Goal: Task Accomplishment & Management: Use online tool/utility

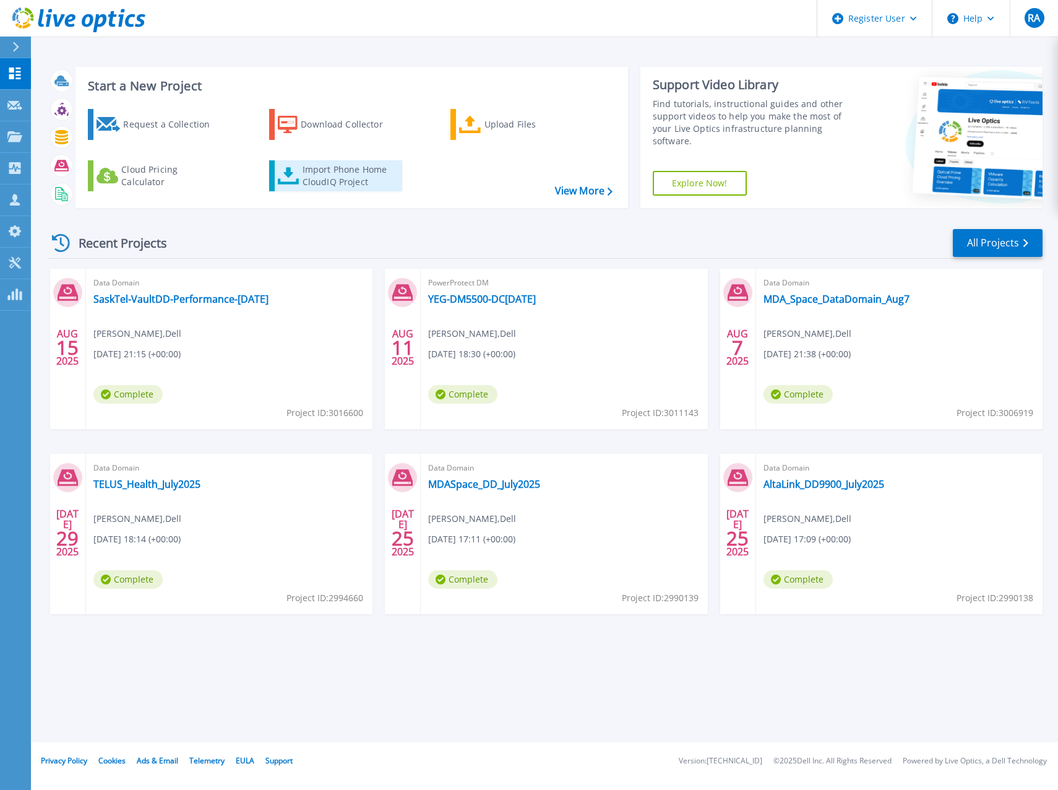
click at [337, 172] on div "Import Phone Home CloudIQ Project" at bounding box center [351, 175] width 97 height 25
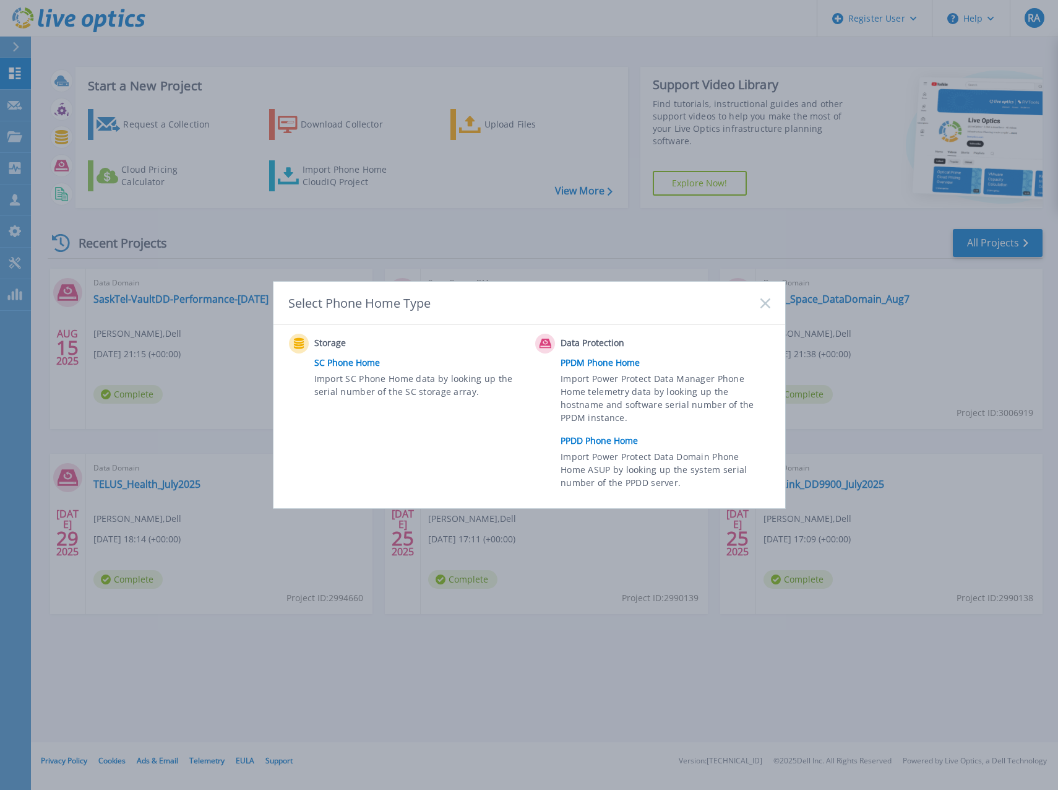
click at [572, 363] on link "PPDM Phone Home" at bounding box center [668, 362] width 215 height 19
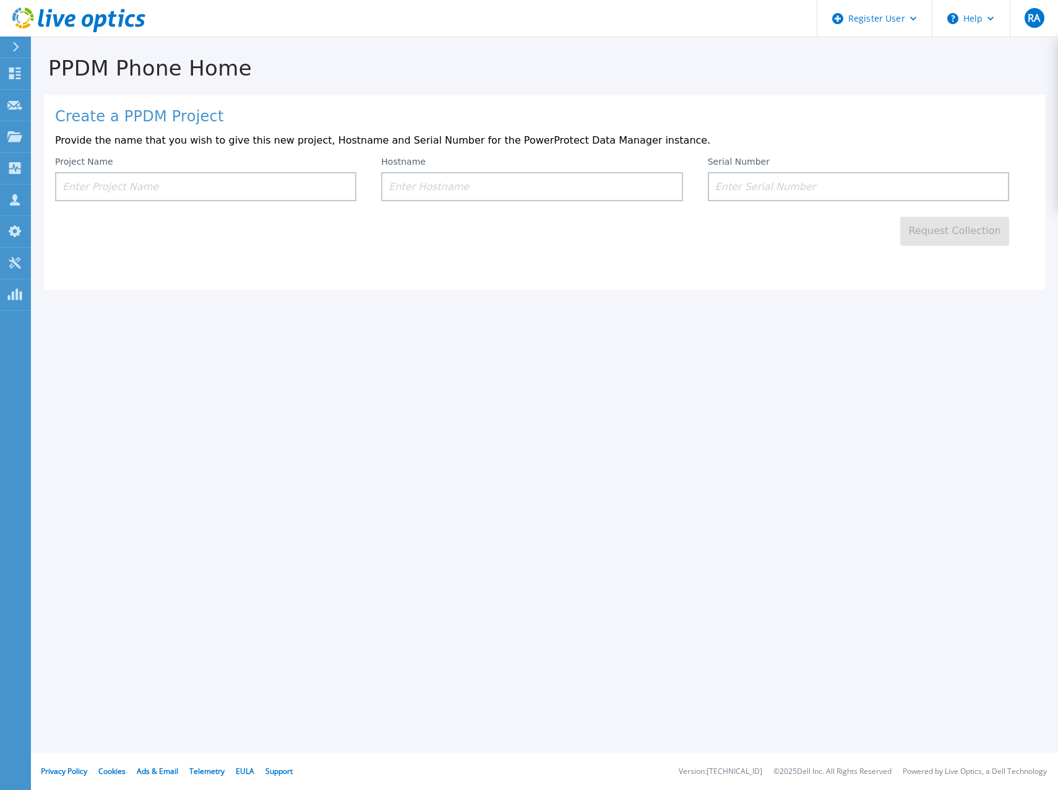
click at [175, 186] on input at bounding box center [205, 186] width 301 height 29
type input "ATCO-DD-Aug2025"
click at [157, 183] on input "ATCO-DD-Aug2025" at bounding box center [205, 186] width 301 height 29
drag, startPoint x: 157, startPoint y: 183, endPoint x: 53, endPoint y: 192, distance: 105.0
click at [53, 192] on div "Create a PPDM Project Provide the name that you wish to give this new project, …" at bounding box center [544, 192] width 1001 height 195
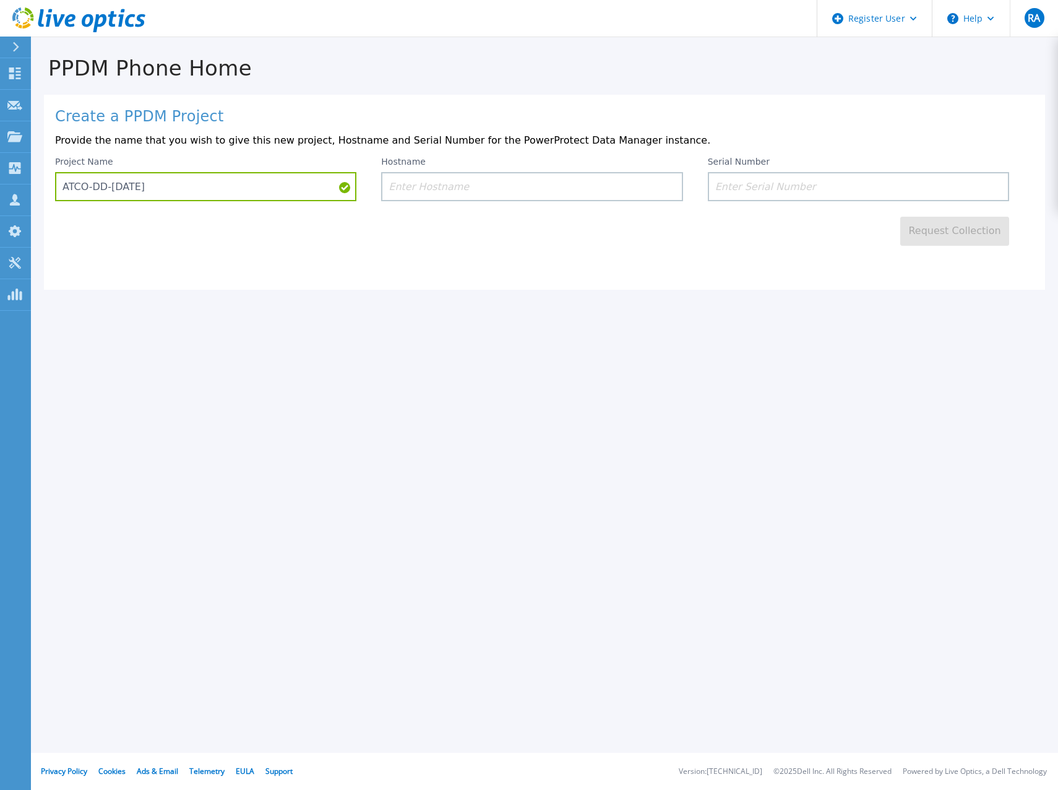
click at [51, 192] on div "Create a PPDM Project Provide the name that you wish to give this new project, …" at bounding box center [544, 192] width 1001 height 195
drag, startPoint x: 148, startPoint y: 187, endPoint x: 56, endPoint y: 194, distance: 91.8
click at [56, 194] on input "ATCO-DD-[DATE]" at bounding box center [205, 186] width 301 height 29
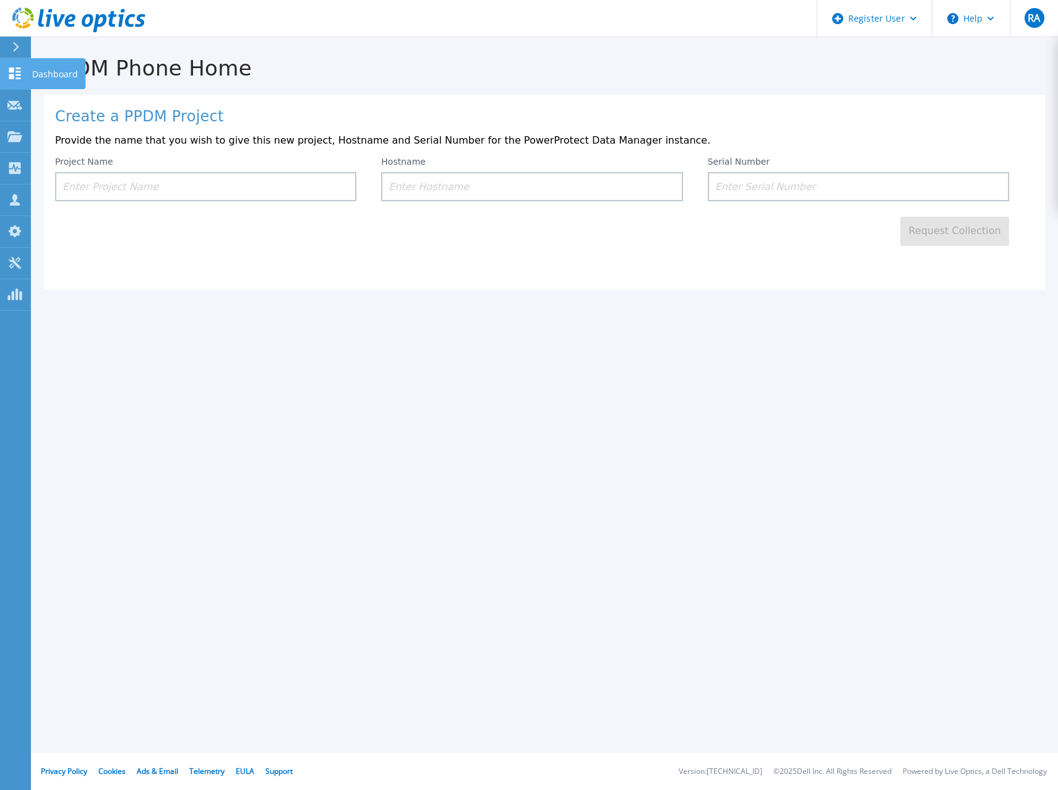
click at [13, 72] on icon at bounding box center [15, 73] width 12 height 12
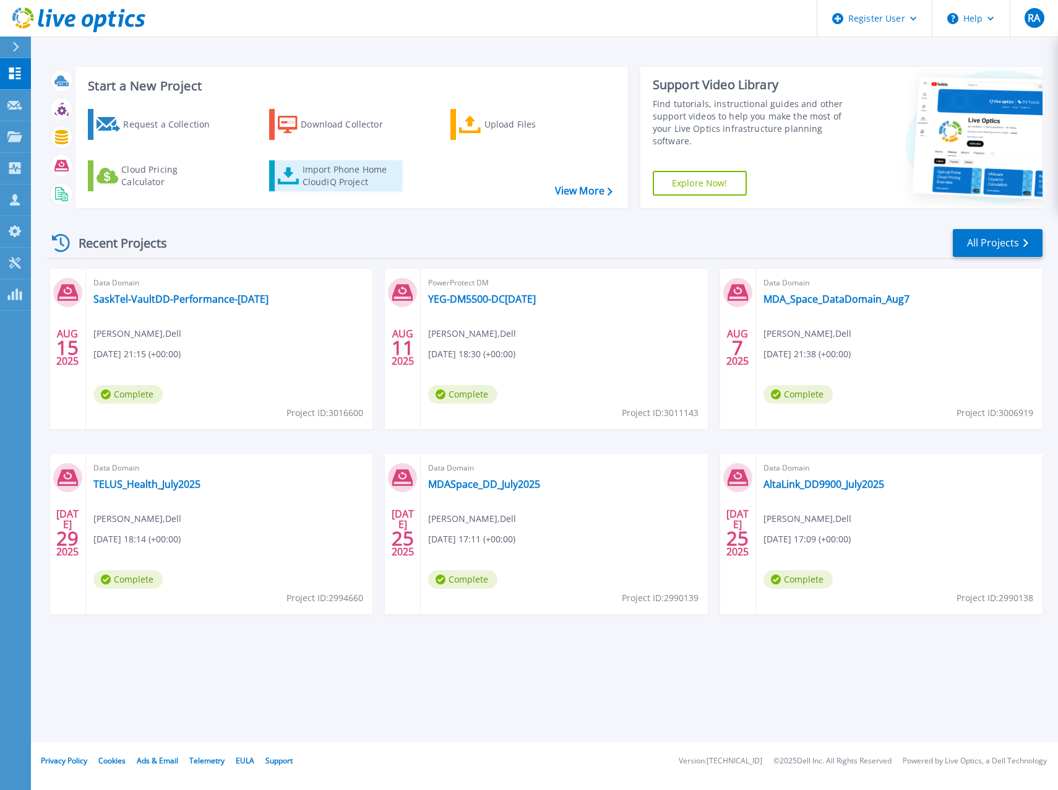
click at [343, 175] on div "Import Phone Home CloudIQ Project" at bounding box center [351, 175] width 97 height 25
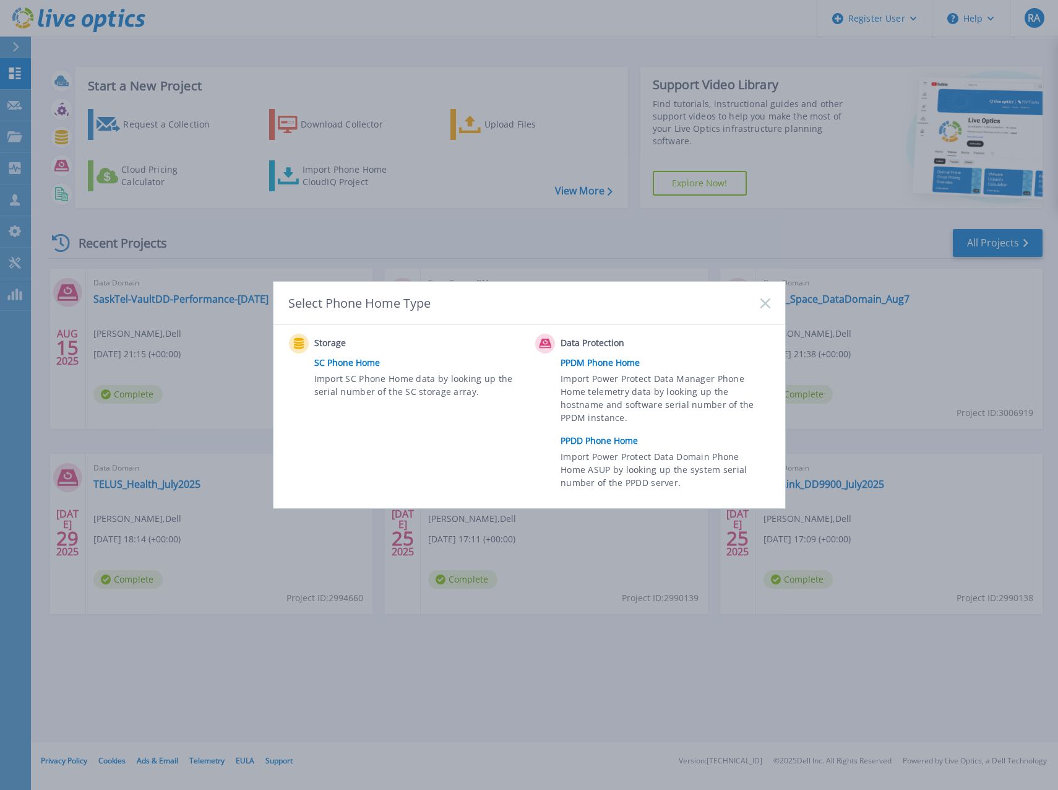
click at [585, 442] on link "PPDD Phone Home" at bounding box center [668, 440] width 215 height 19
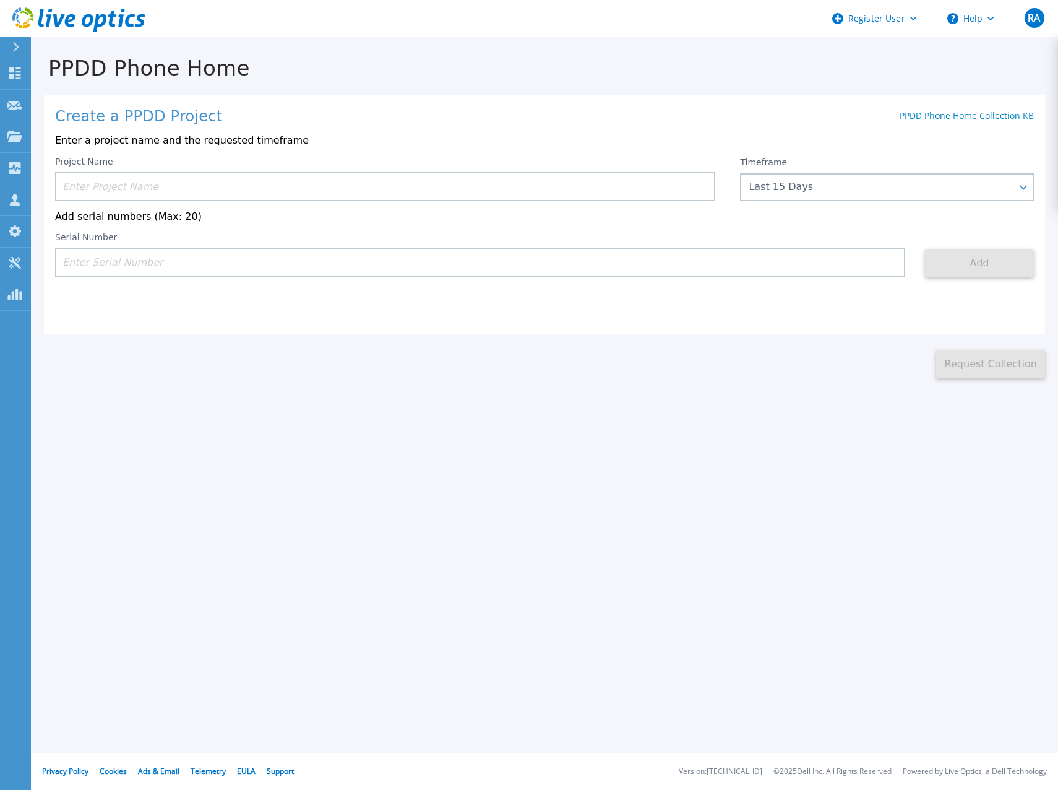
click at [357, 188] on input at bounding box center [385, 186] width 660 height 29
paste input "ATCO-DD-Aug2025"
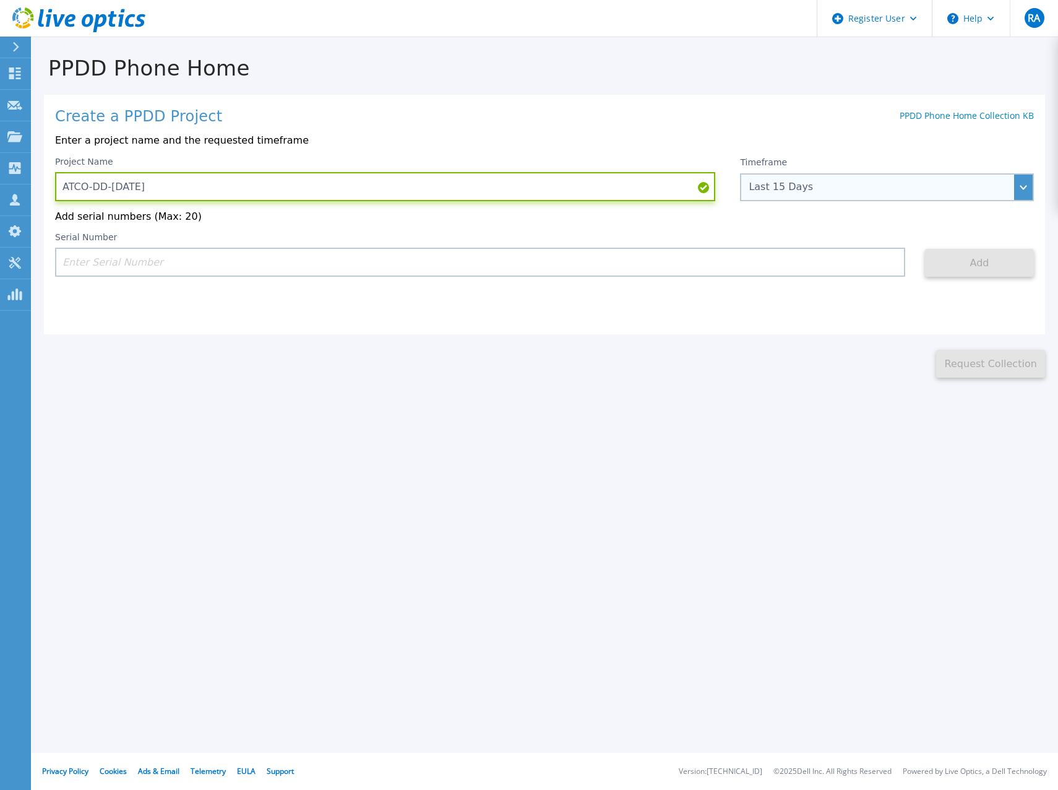
type input "ATCO-DD-Aug2025"
click at [1013, 192] on div "Last 15 Days" at bounding box center [887, 187] width 294 height 28
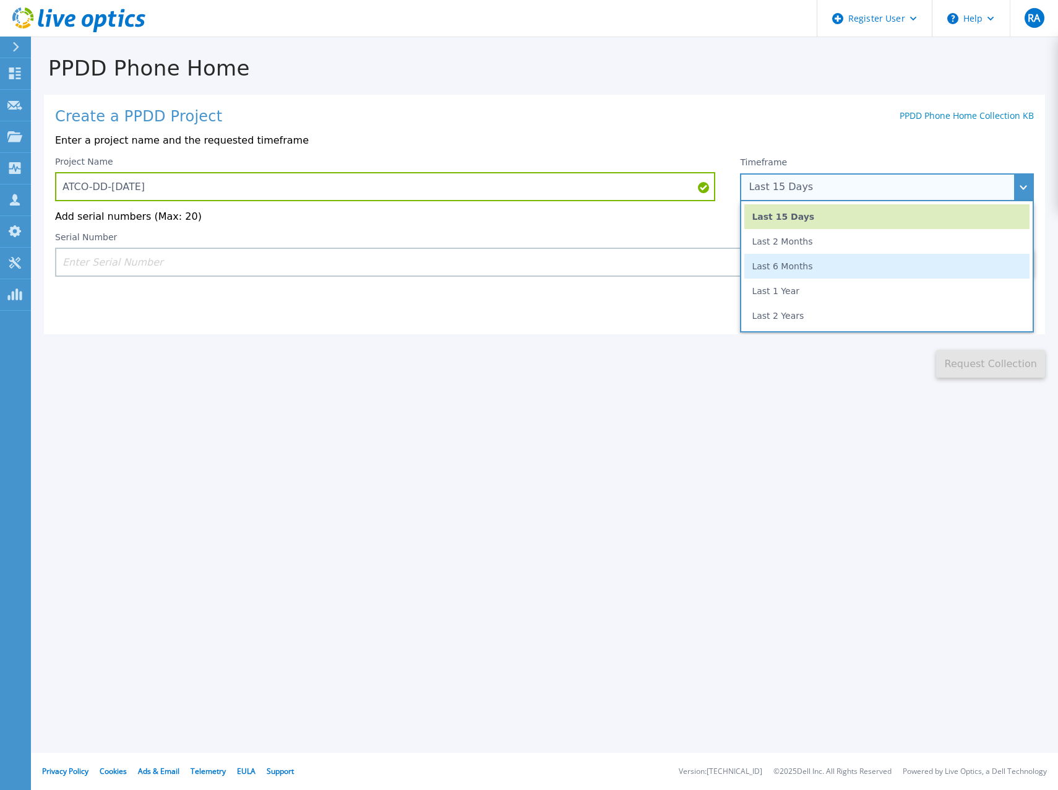
click at [794, 267] on li "Last 6 Months" at bounding box center [886, 266] width 285 height 25
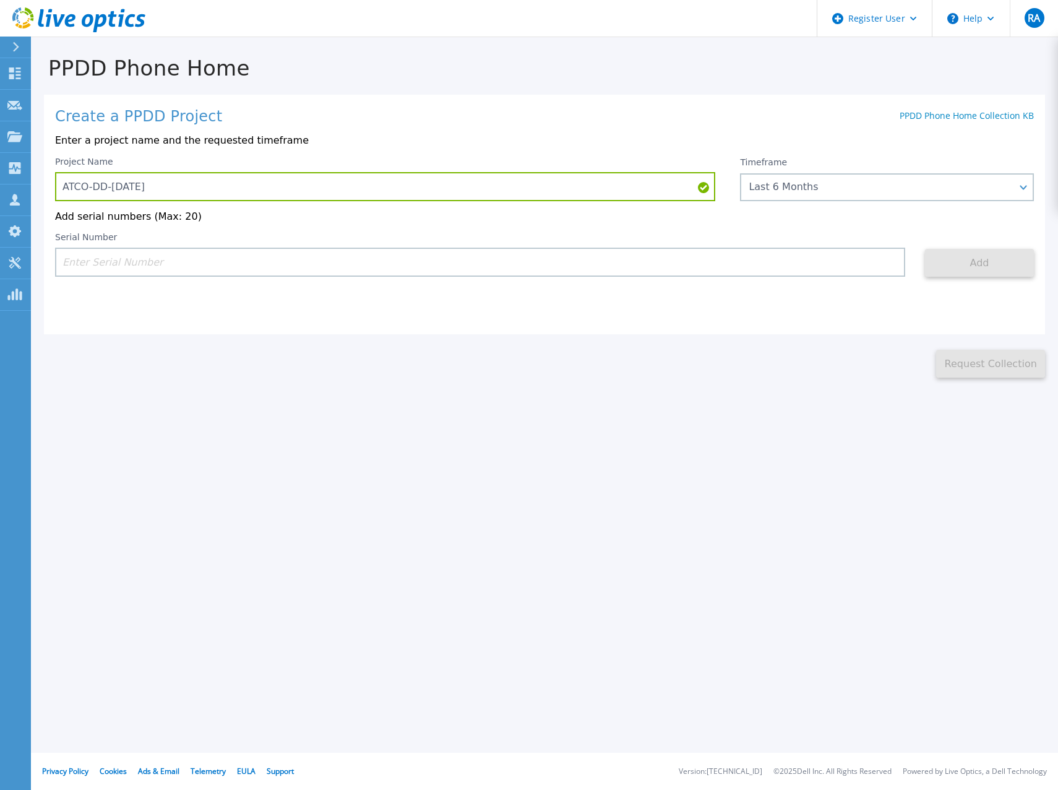
click at [334, 262] on input at bounding box center [480, 262] width 850 height 29
click at [282, 264] on input at bounding box center [480, 262] width 850 height 29
paste input "APM00194923641"
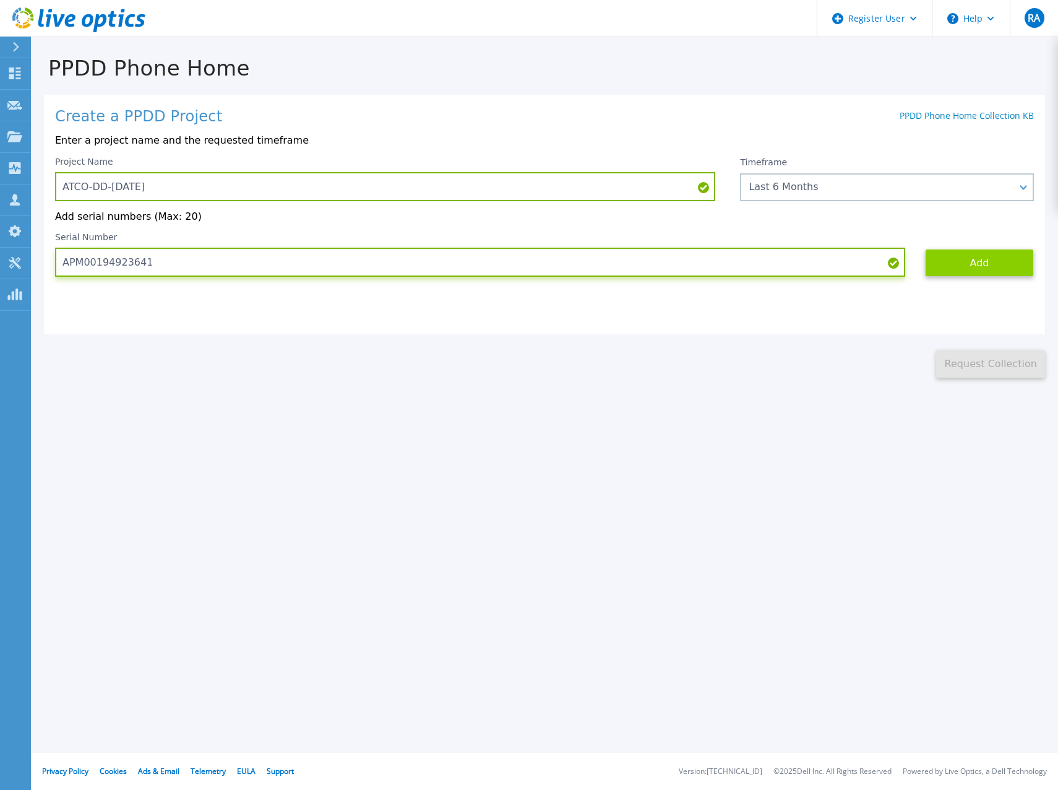
type input "APM00194923641"
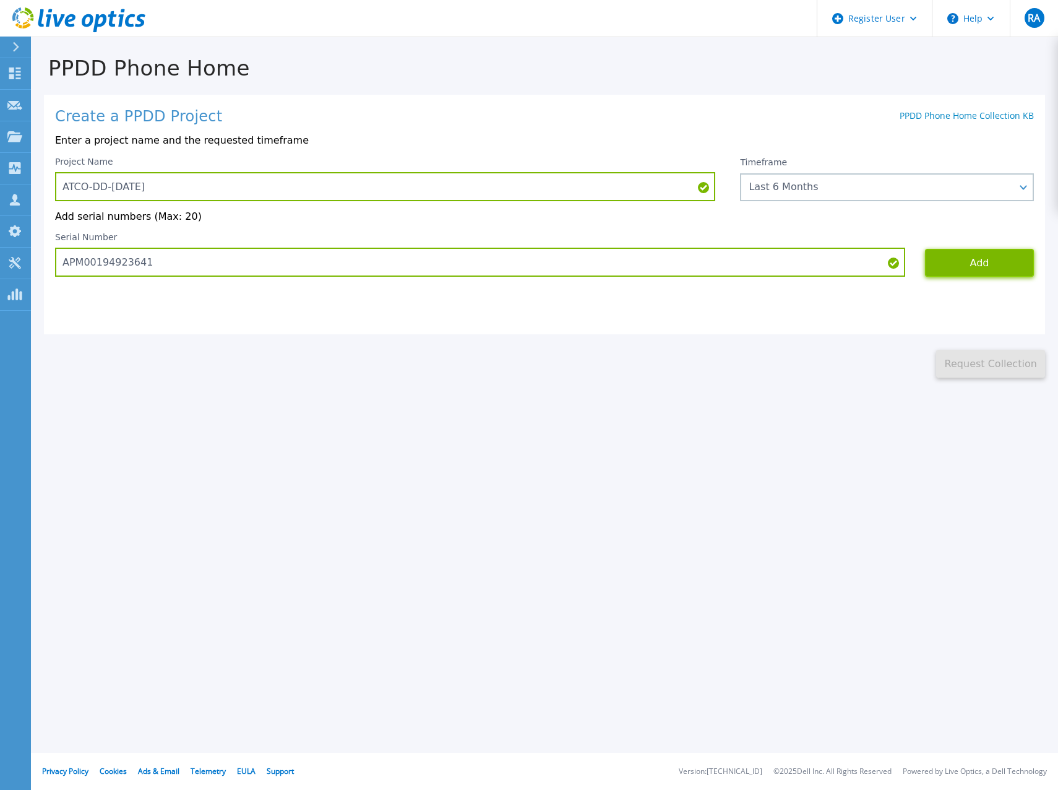
click at [978, 262] on button "Add" at bounding box center [979, 263] width 109 height 28
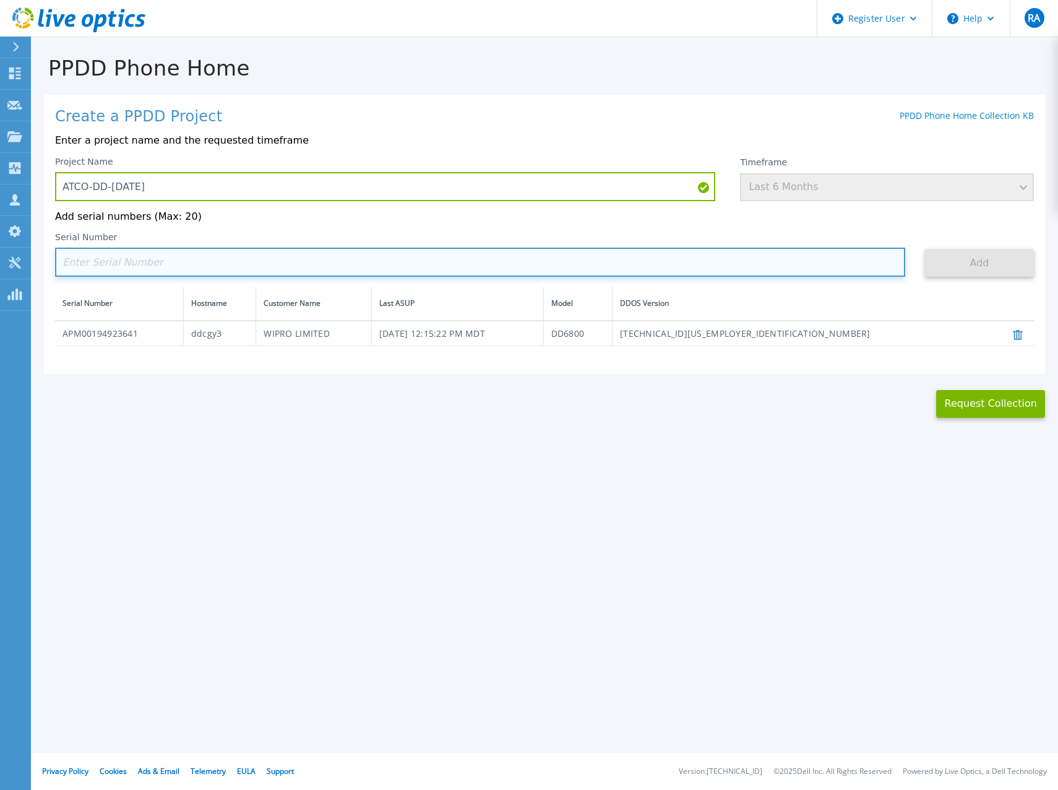
click at [494, 262] on input at bounding box center [480, 262] width 850 height 29
paste input "APM00200227371"
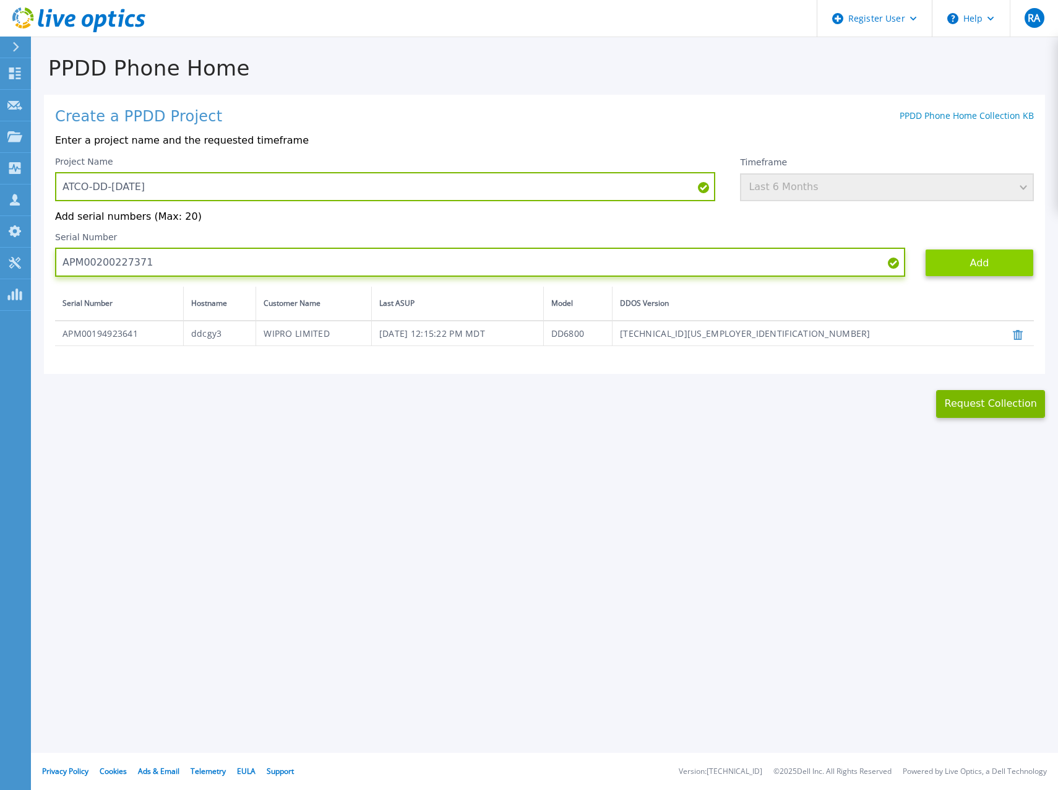
type input "APM00200227371"
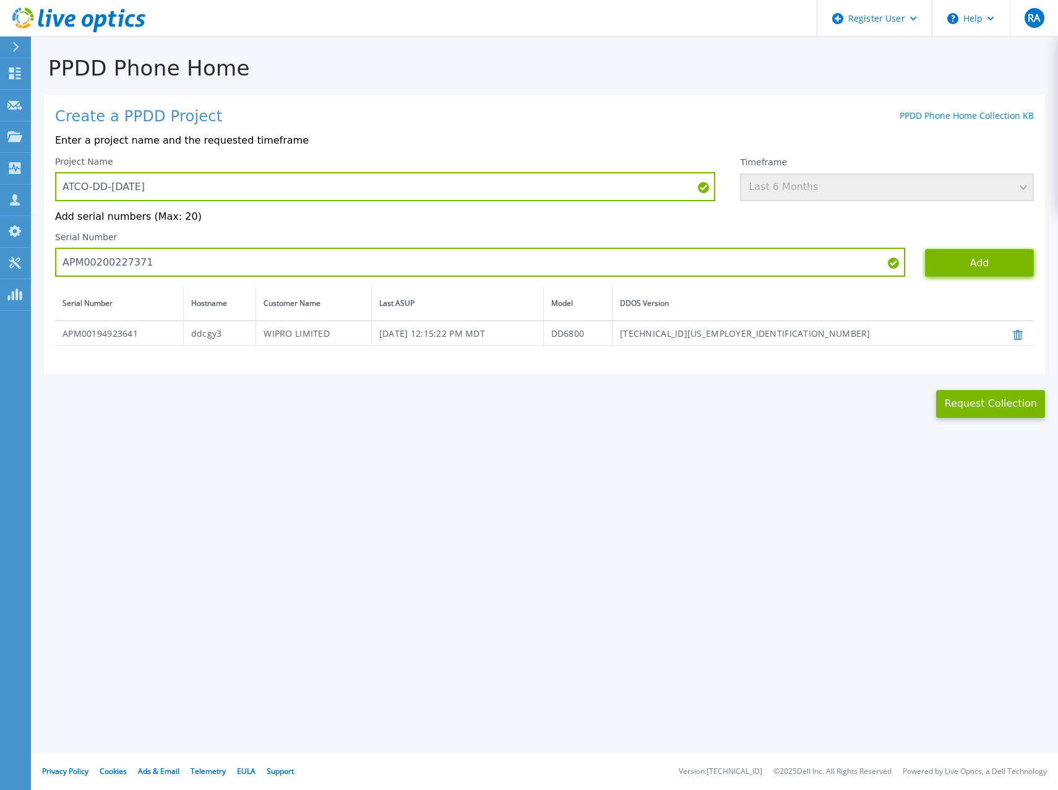
click at [978, 262] on button "Add" at bounding box center [979, 263] width 109 height 28
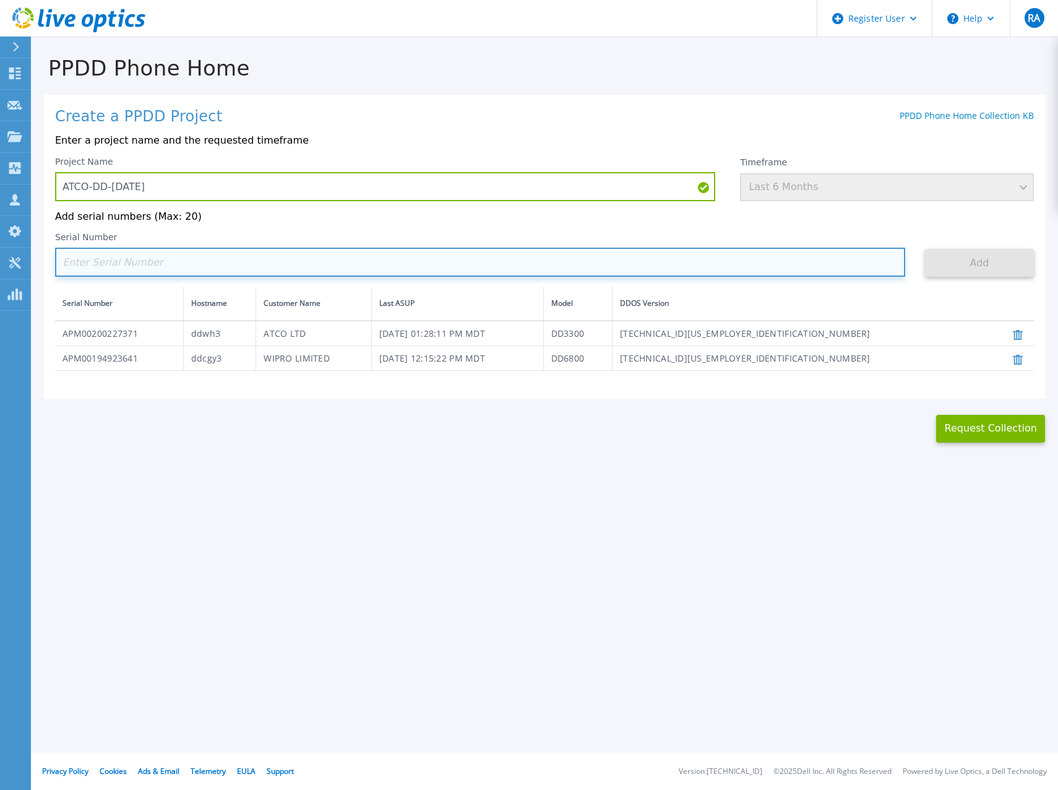
click at [309, 265] on input at bounding box center [480, 262] width 850 height 29
paste input "APM00195110000"
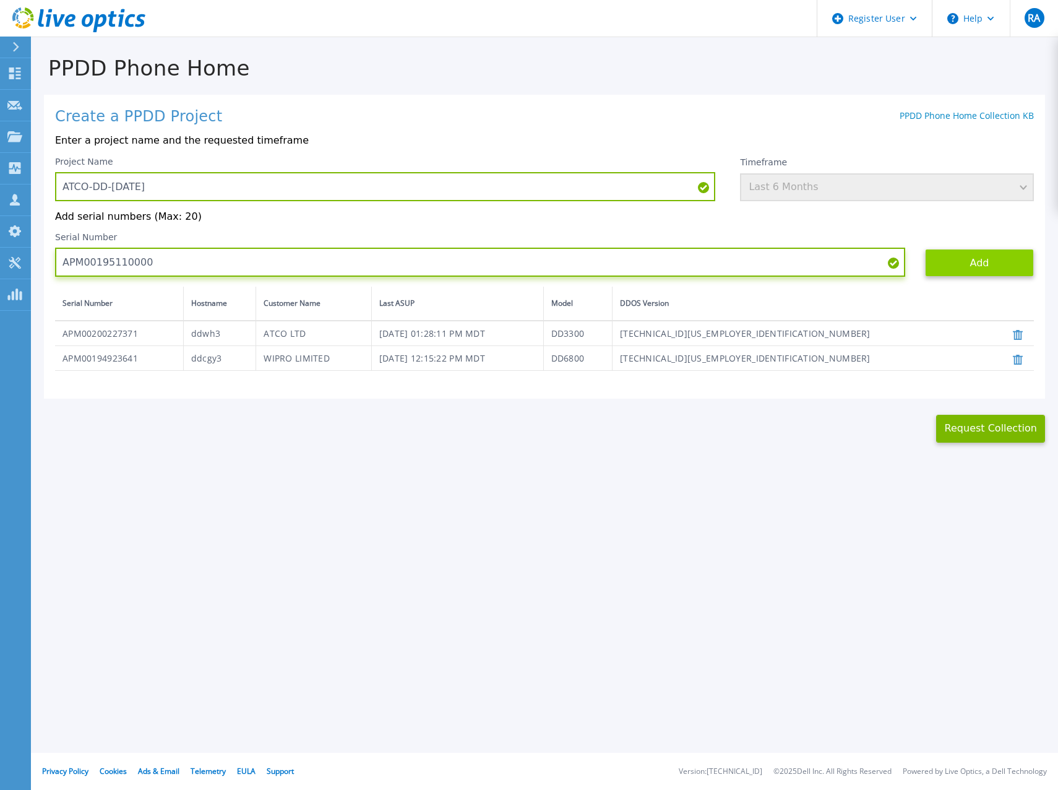
type input "APM00195110000"
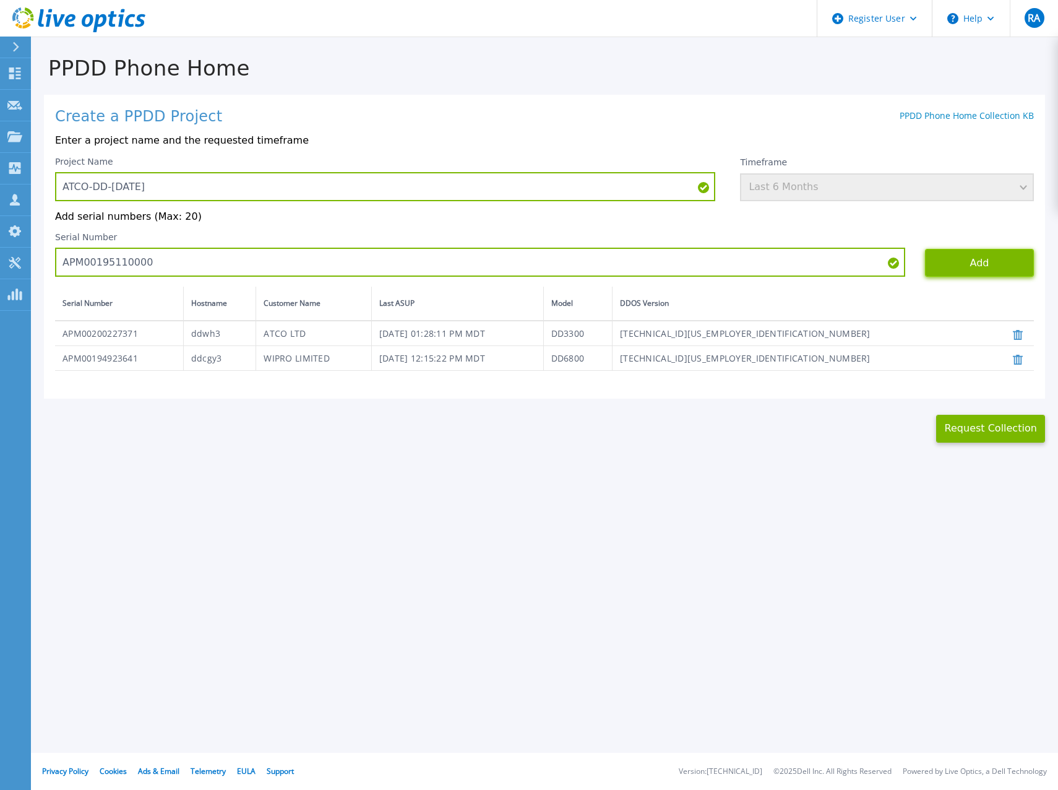
click at [962, 267] on button "Add" at bounding box center [979, 263] width 109 height 28
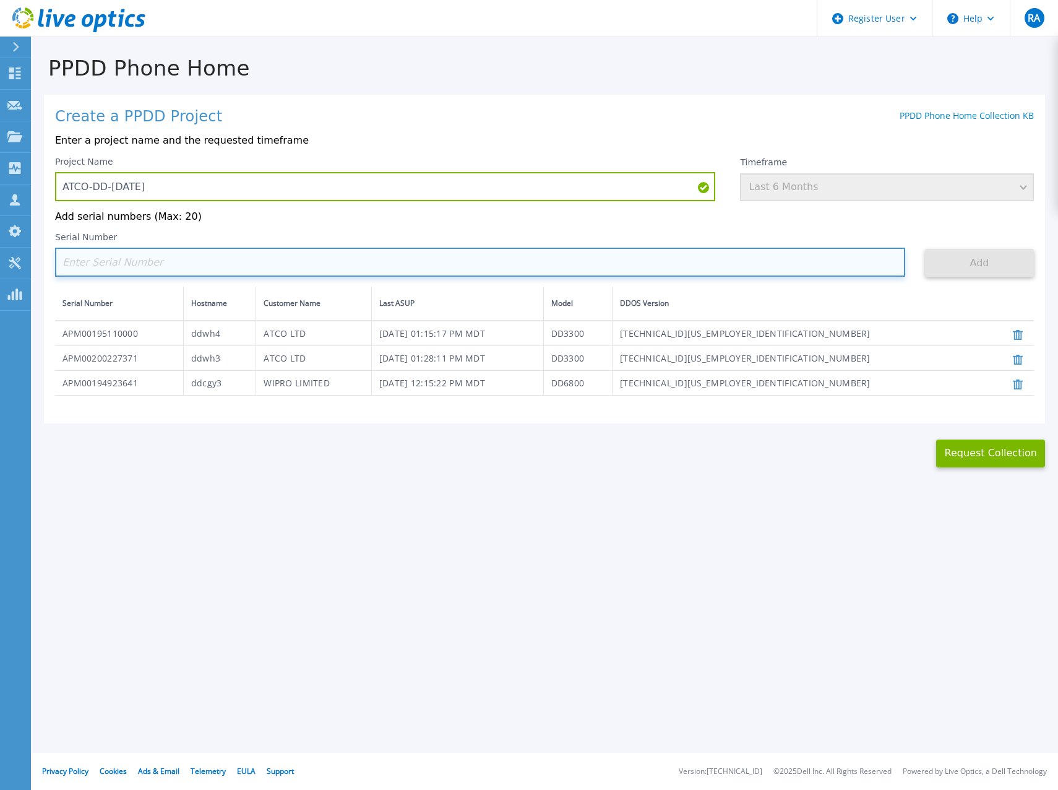
click at [226, 266] on input at bounding box center [480, 262] width 850 height 29
paste input "APM00195008278"
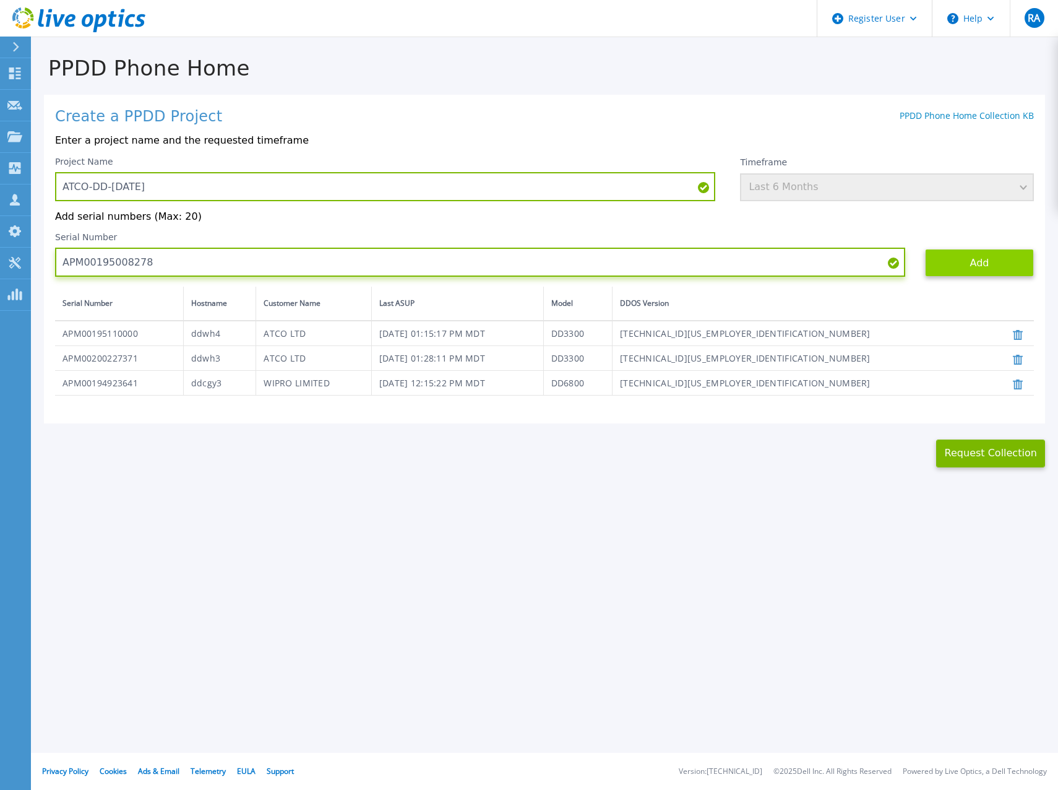
type input "APM00195008278"
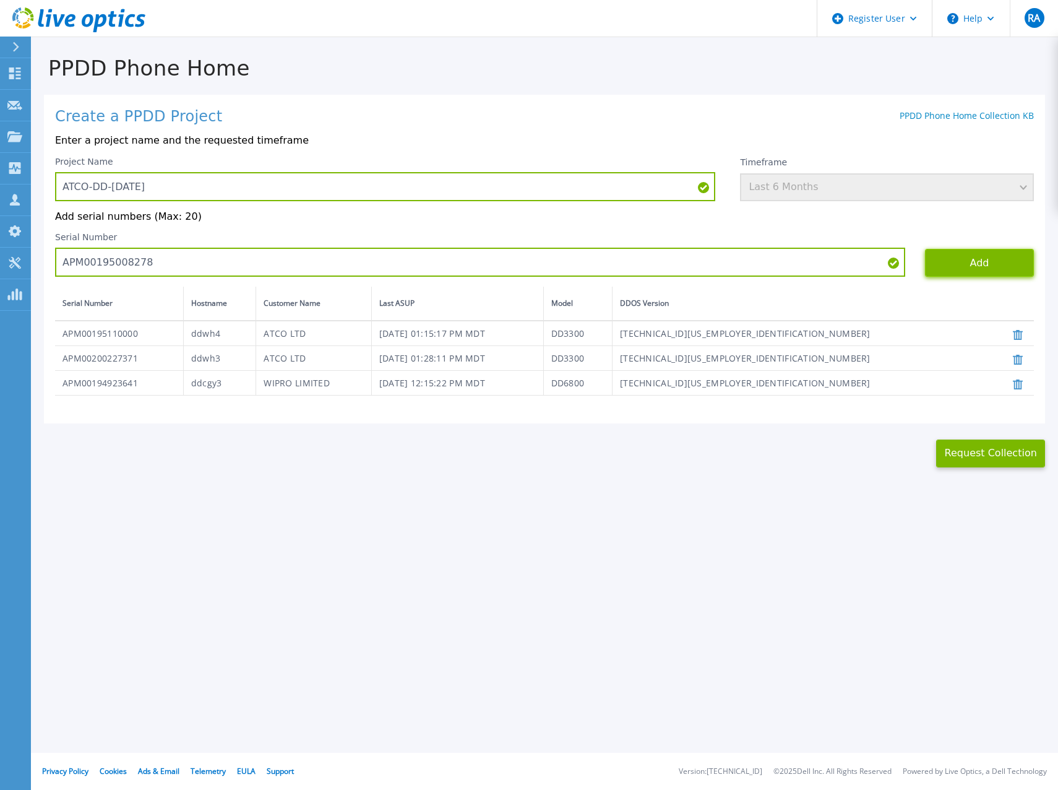
click at [954, 272] on button "Add" at bounding box center [979, 263] width 109 height 28
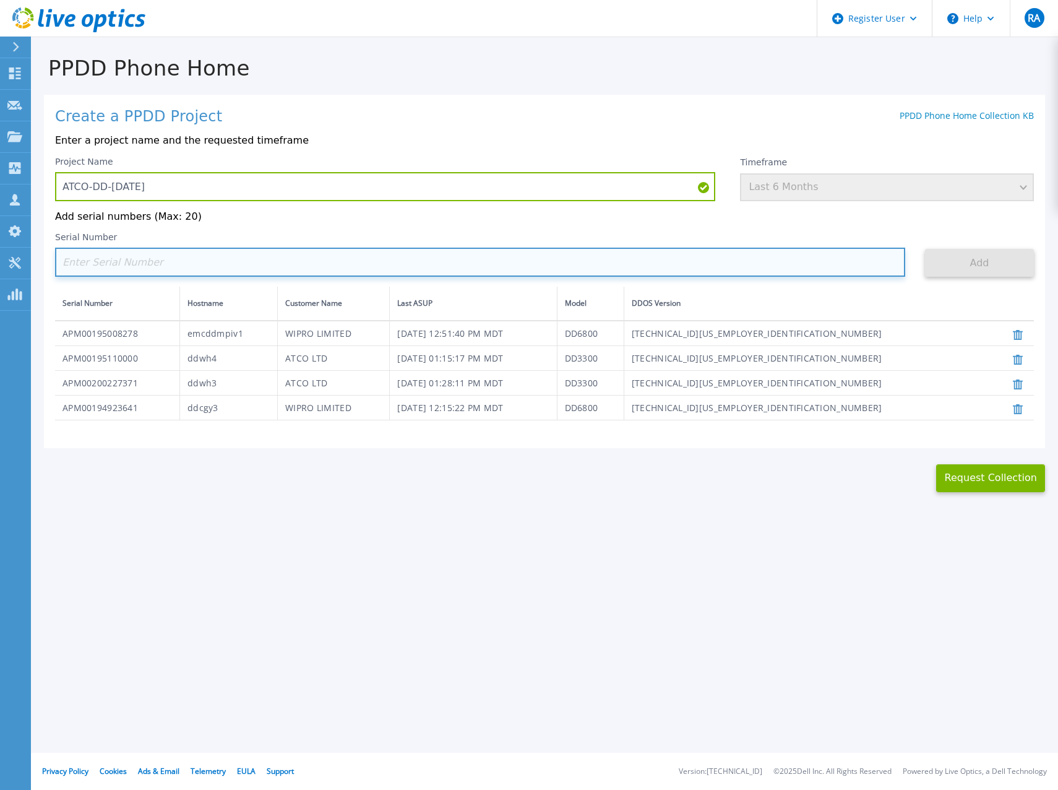
click at [400, 265] on input at bounding box center [480, 262] width 850 height 29
paste input "DE300200316116"
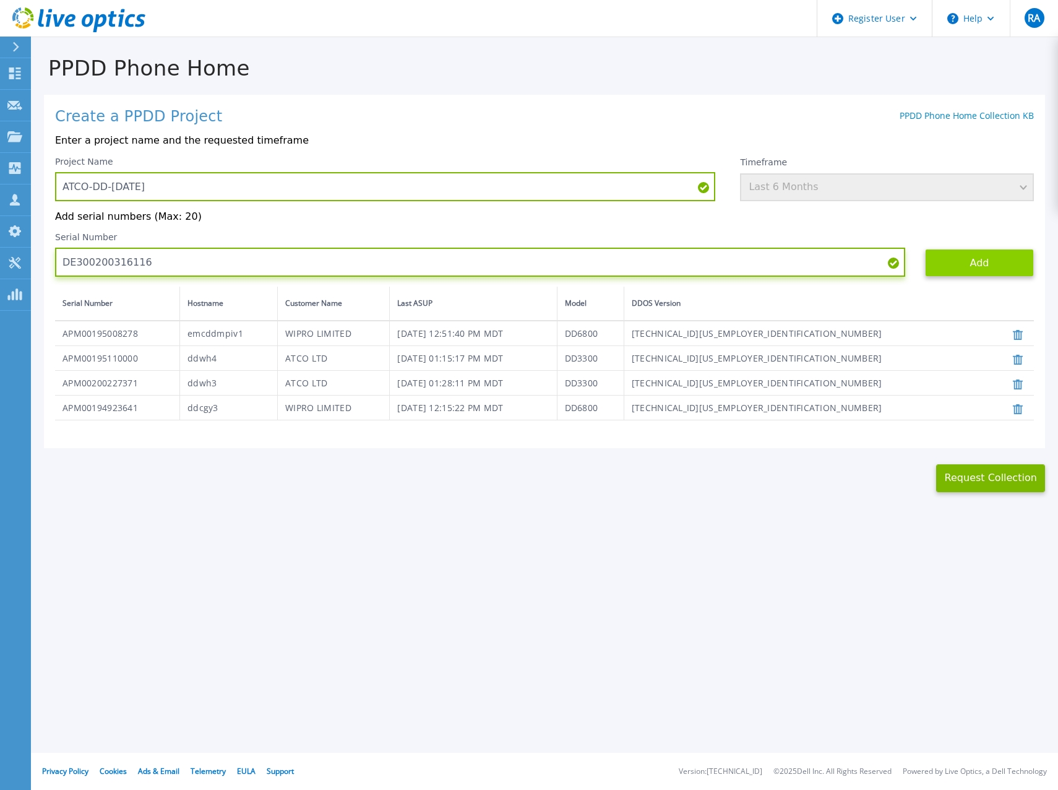
type input "DE300200316116"
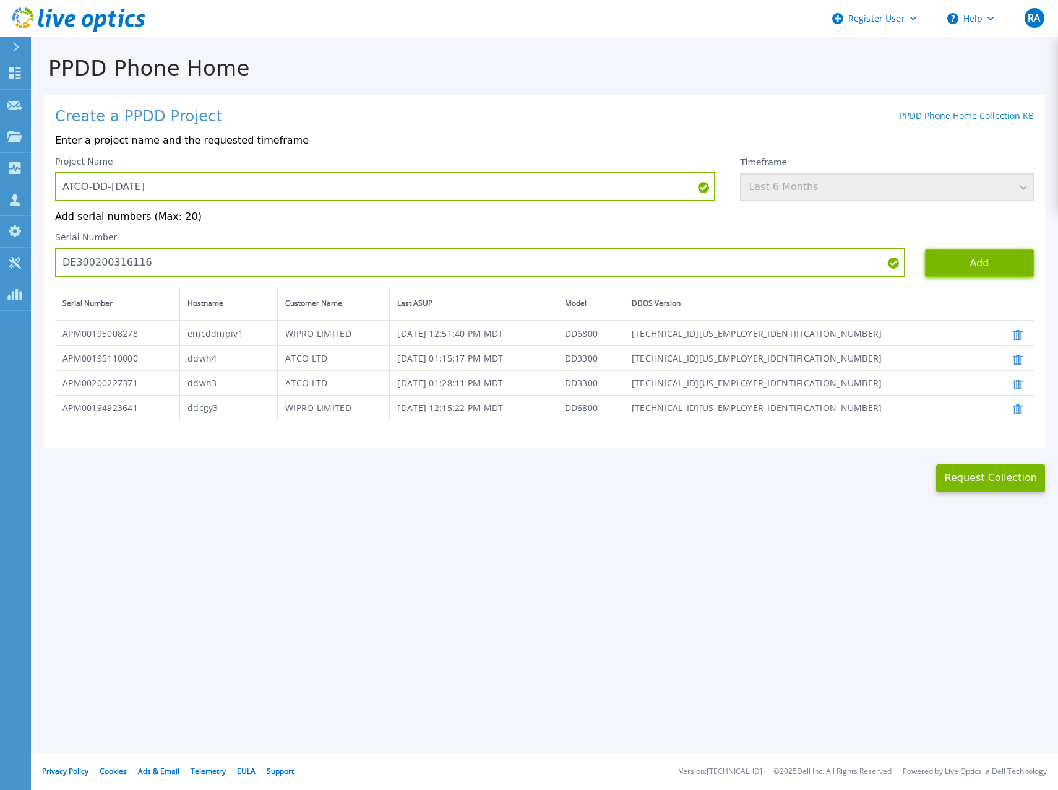
click at [968, 267] on button "Add" at bounding box center [979, 263] width 109 height 28
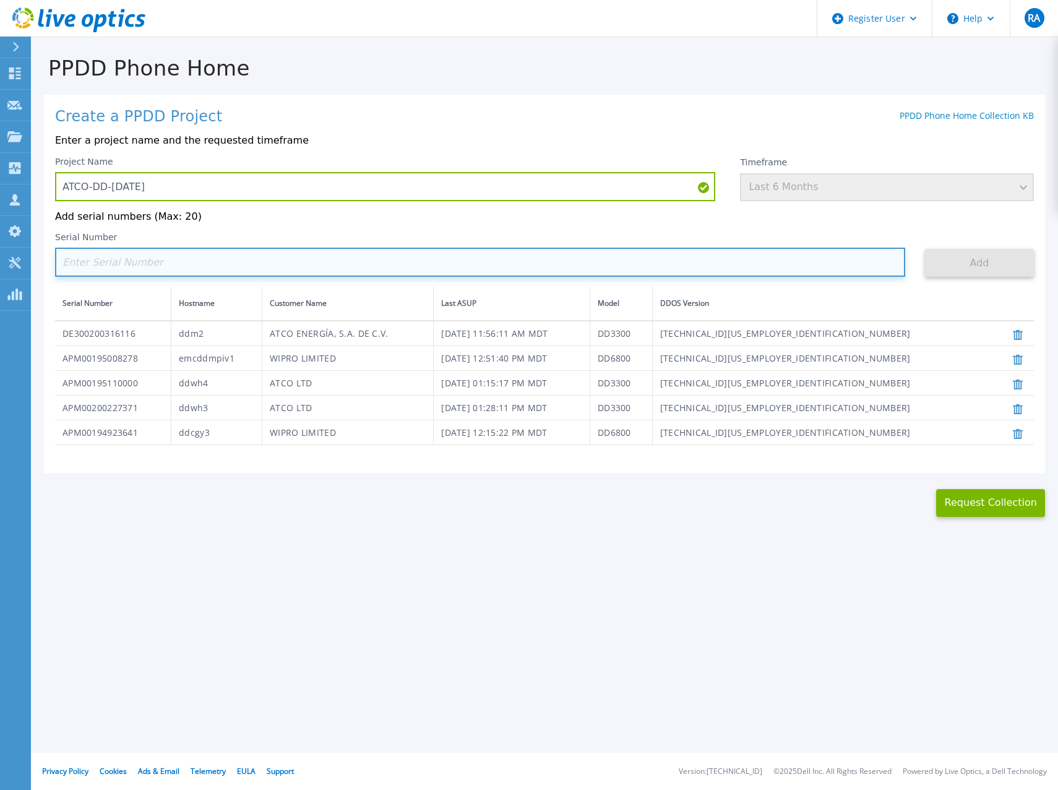
click at [196, 259] on input at bounding box center [480, 262] width 850 height 29
paste input "APX00243406485"
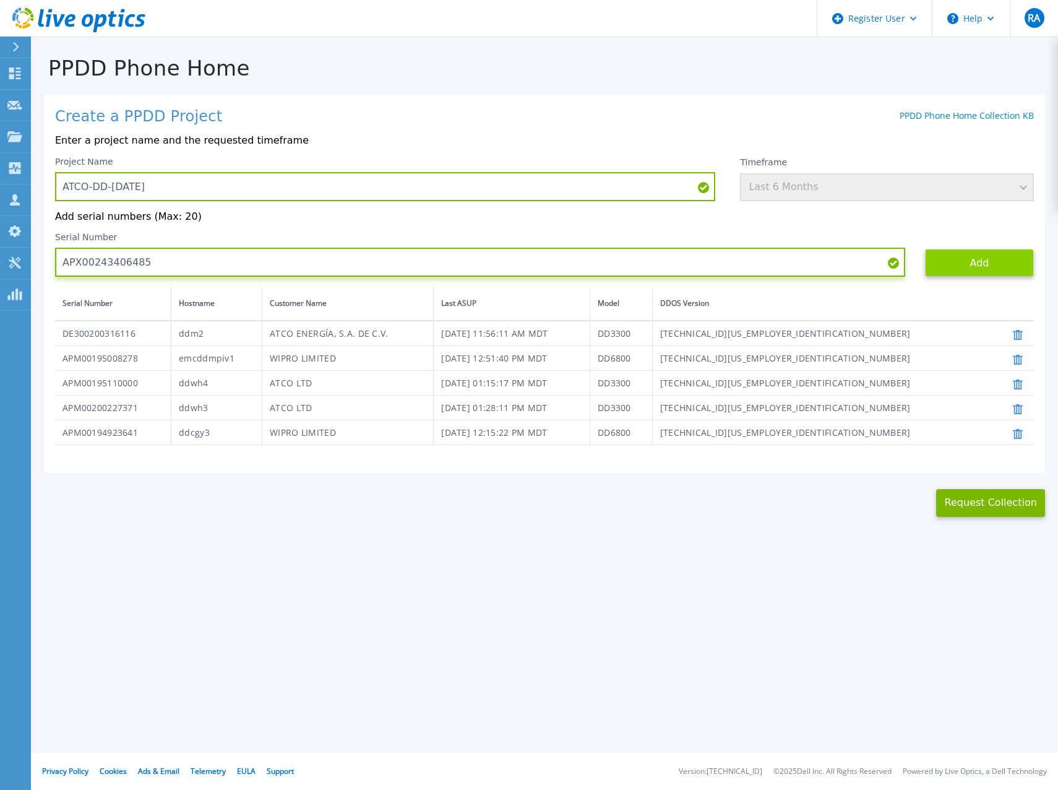
type input "APX00243406485"
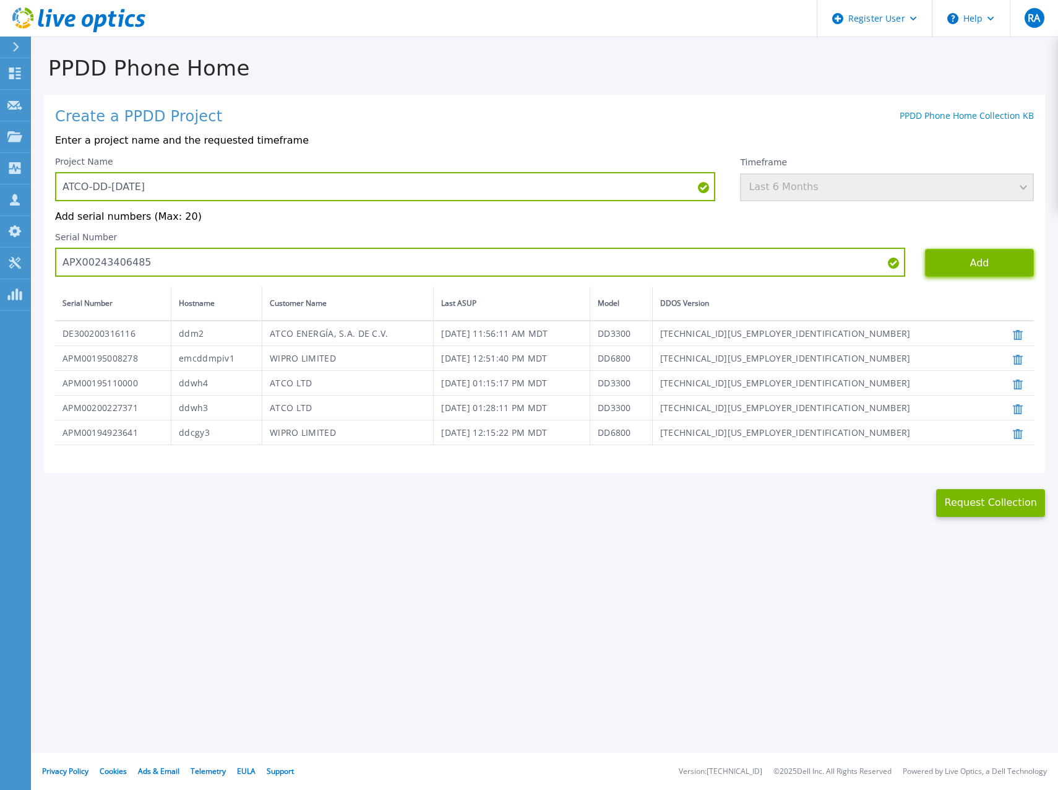
click at [990, 272] on button "Add" at bounding box center [979, 263] width 109 height 28
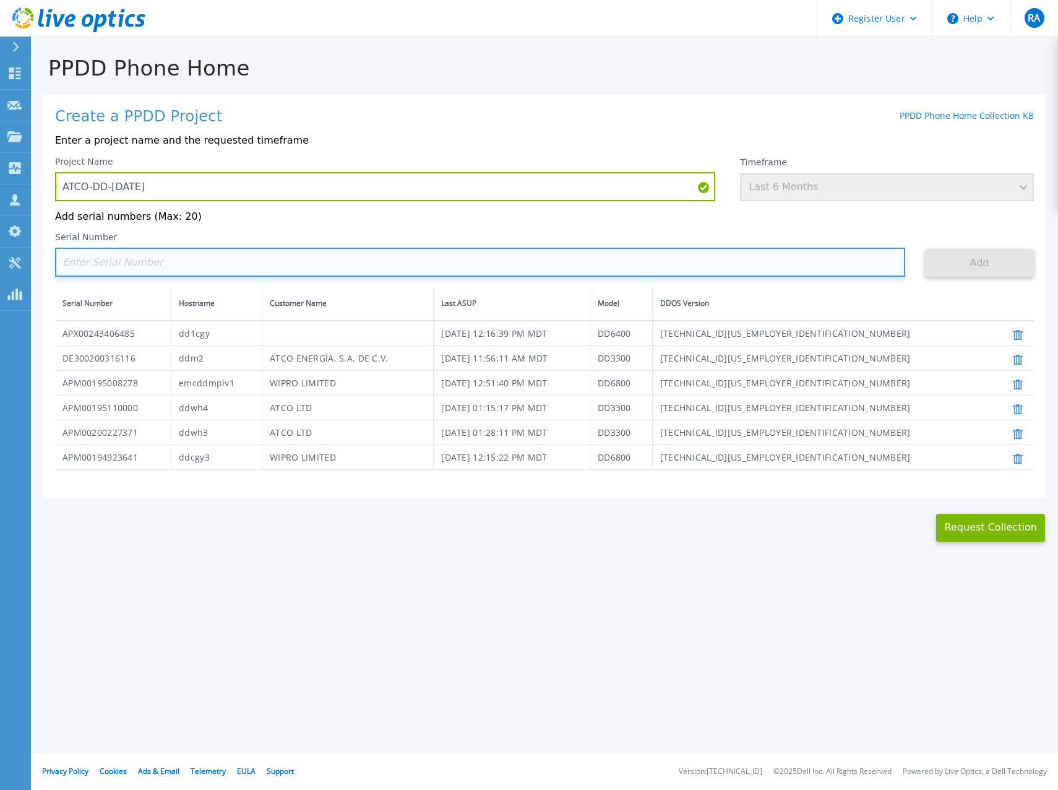
click at [374, 264] on input at bounding box center [480, 262] width 850 height 29
paste input "APX00243500144"
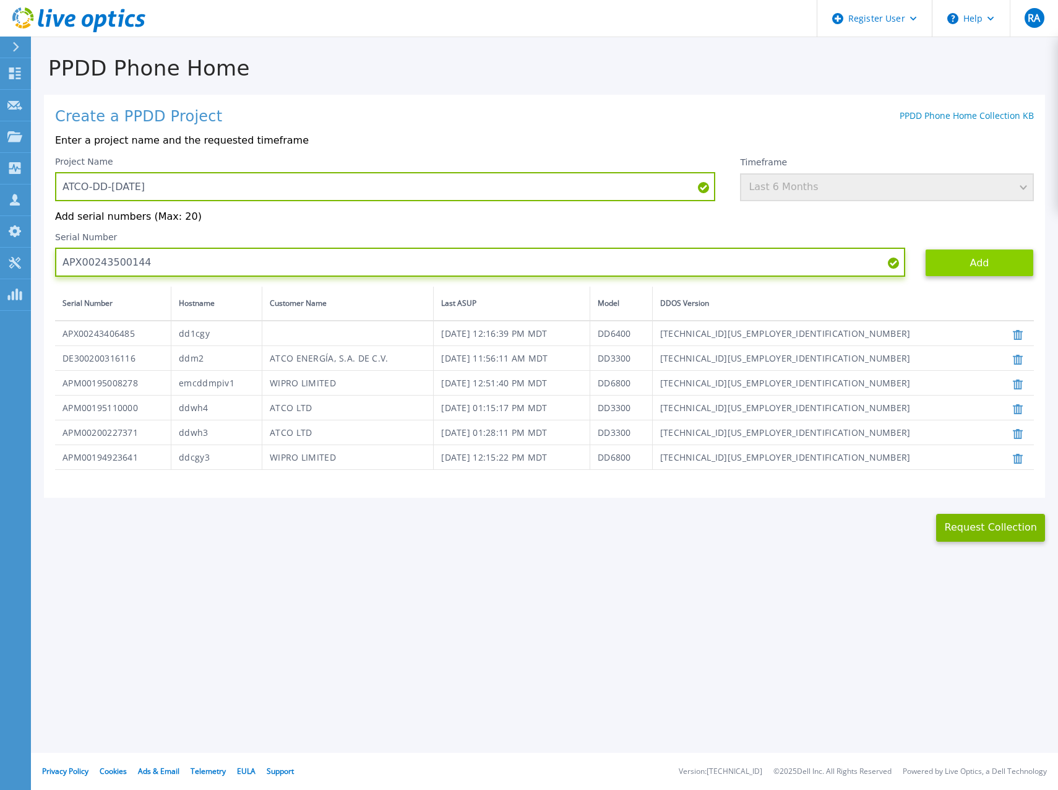
type input "APX00243500144"
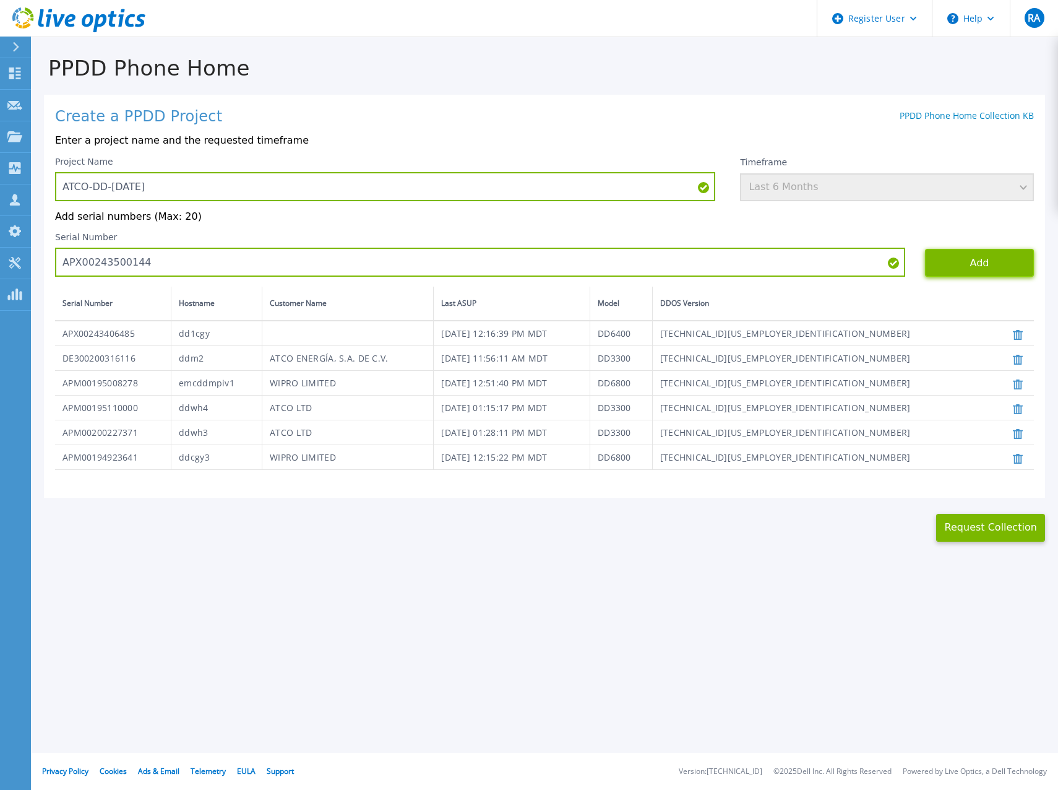
click at [965, 264] on button "Add" at bounding box center [979, 263] width 109 height 28
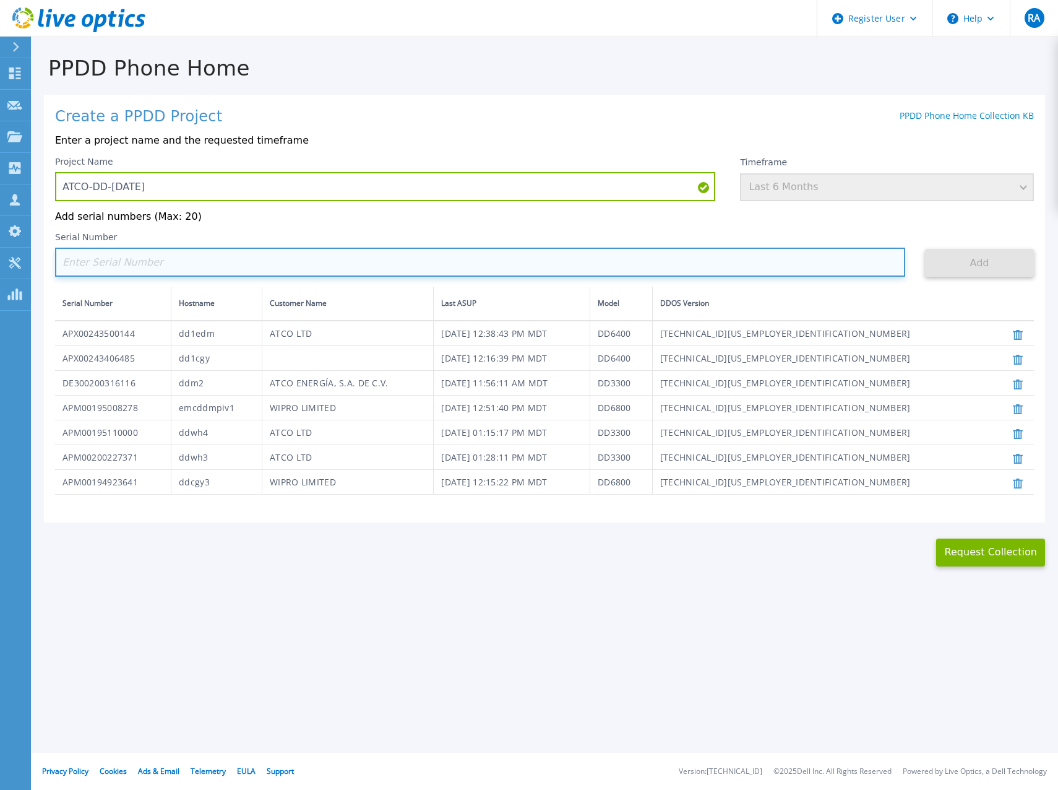
click at [389, 260] on input at bounding box center [480, 262] width 850 height 29
paste input "AUDVMWFKVADAVE"
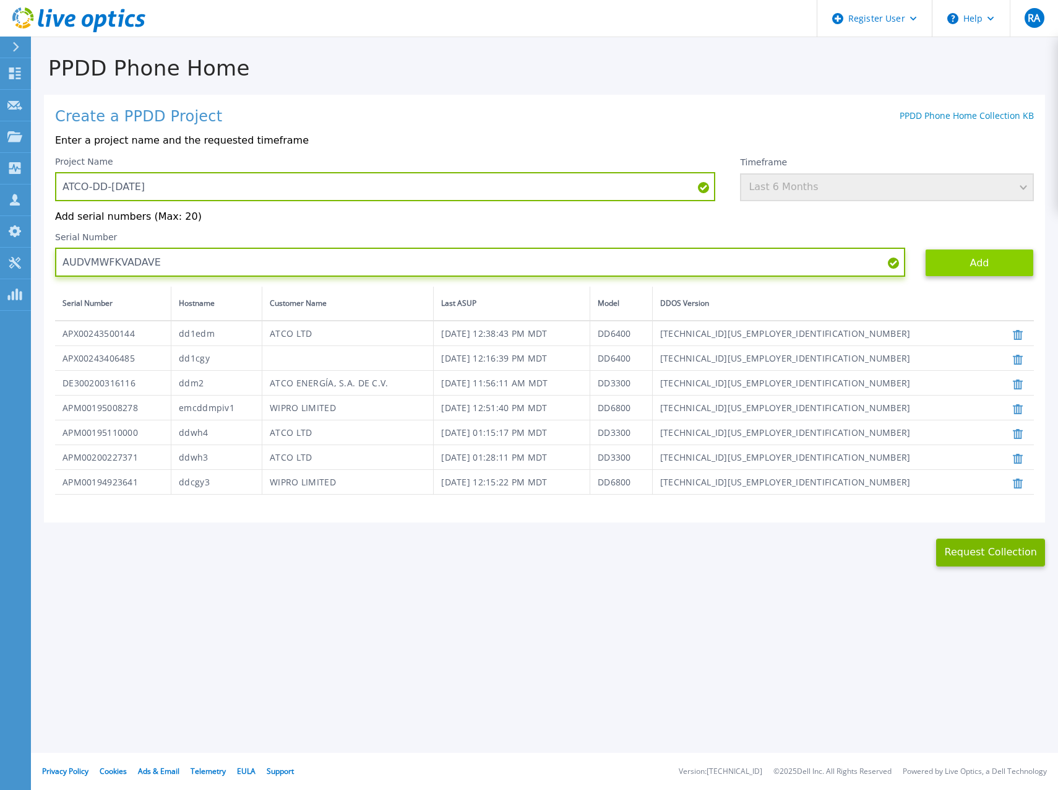
type input "AUDVMWFKVADAVE"
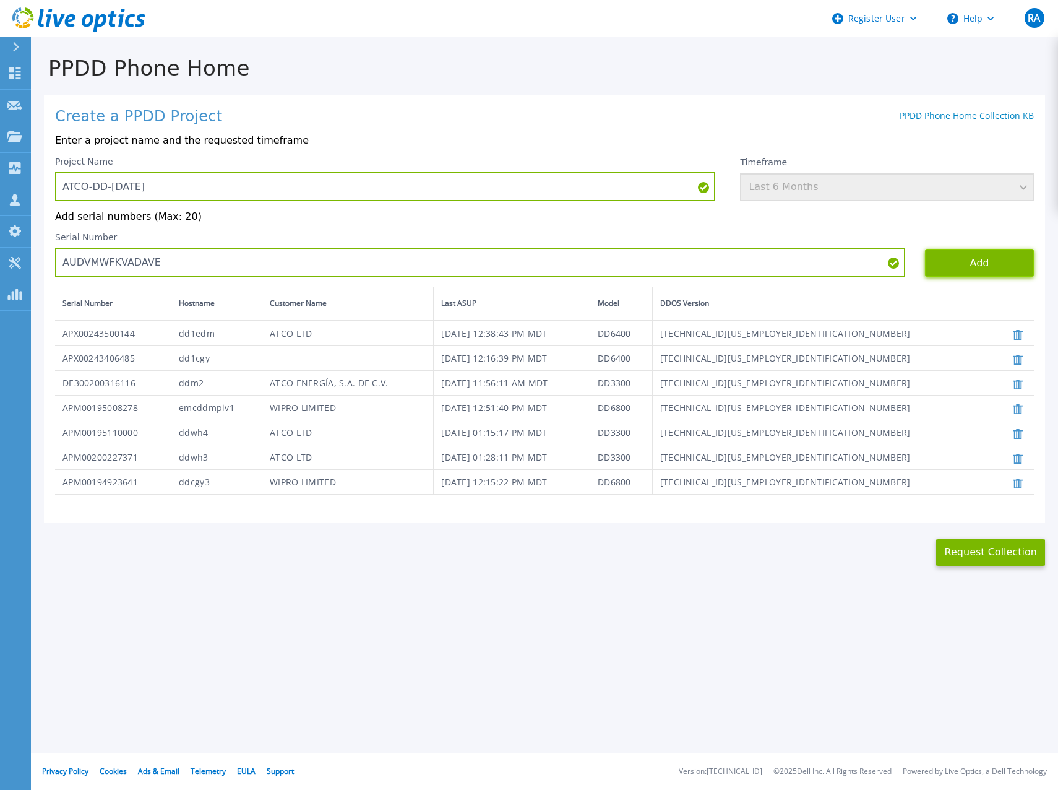
click at [1000, 261] on button "Add" at bounding box center [979, 263] width 109 height 28
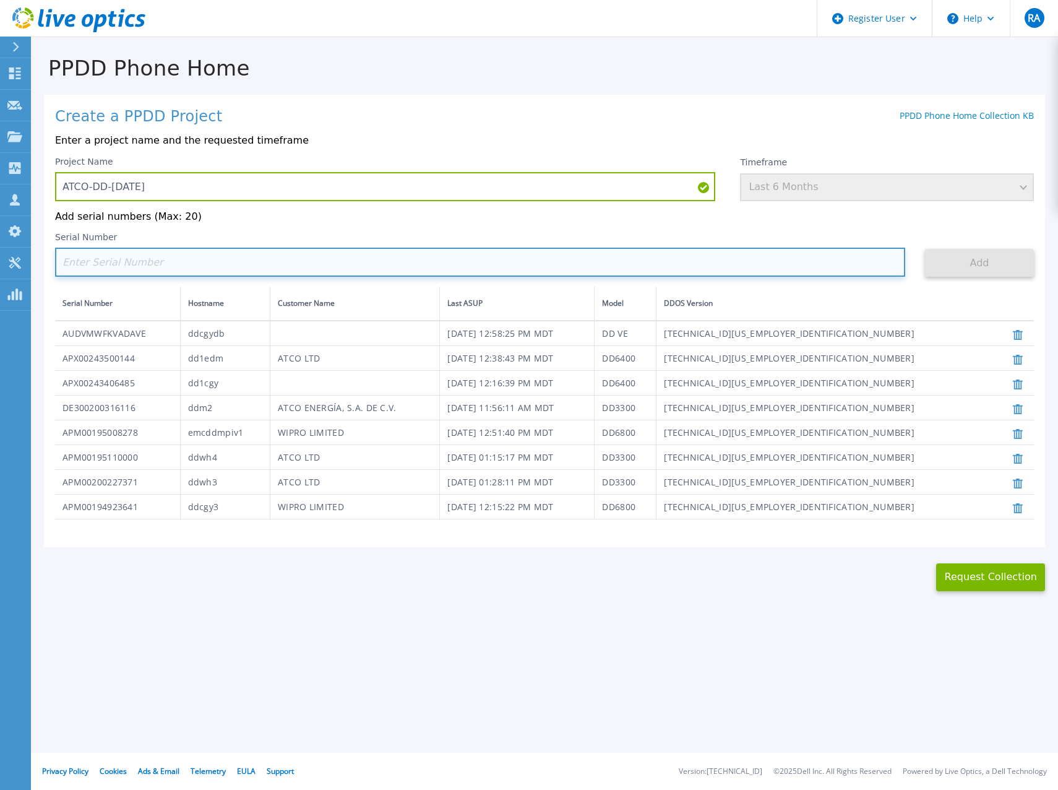
click at [228, 262] on input at bounding box center [480, 262] width 850 height 29
paste input "AUDVD3538YDAV1"
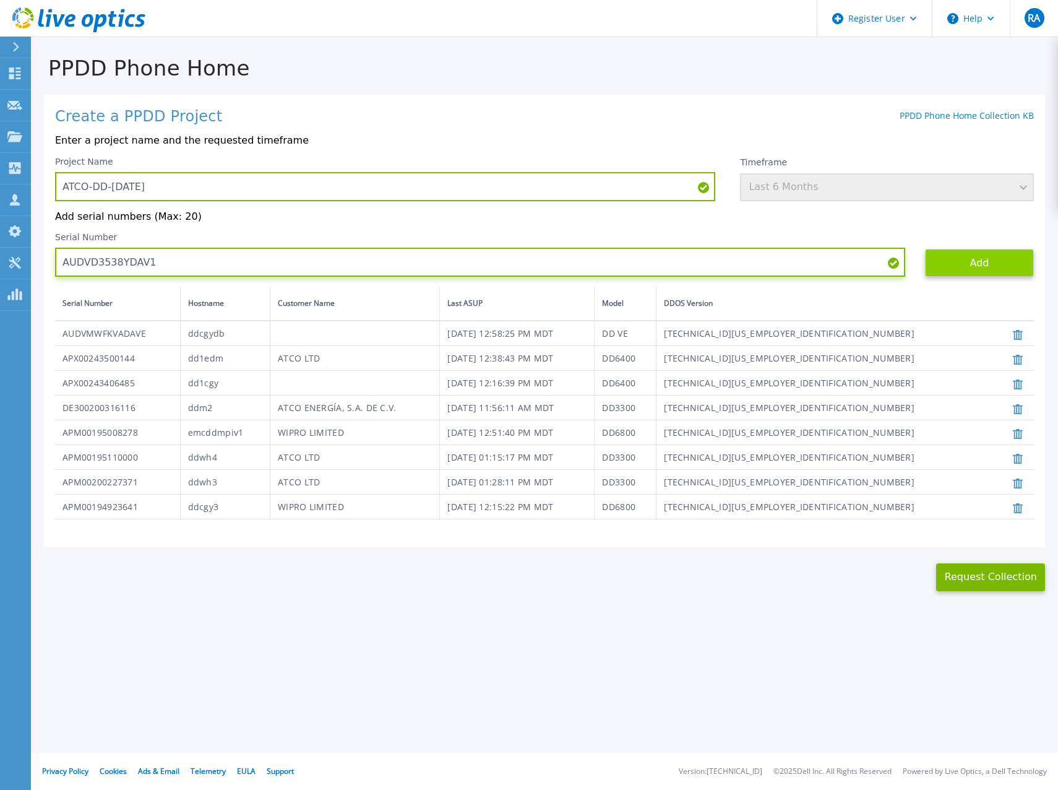
type input "AUDVD3538YDAV1"
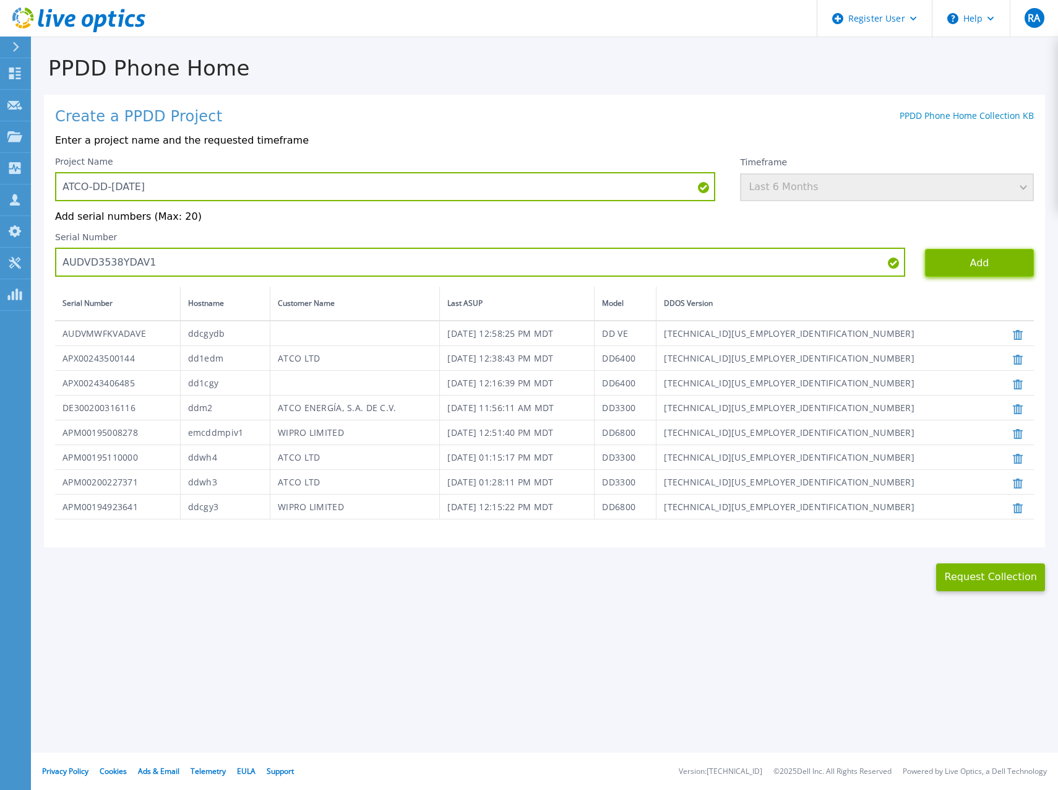
click at [933, 259] on button "Add" at bounding box center [979, 263] width 109 height 28
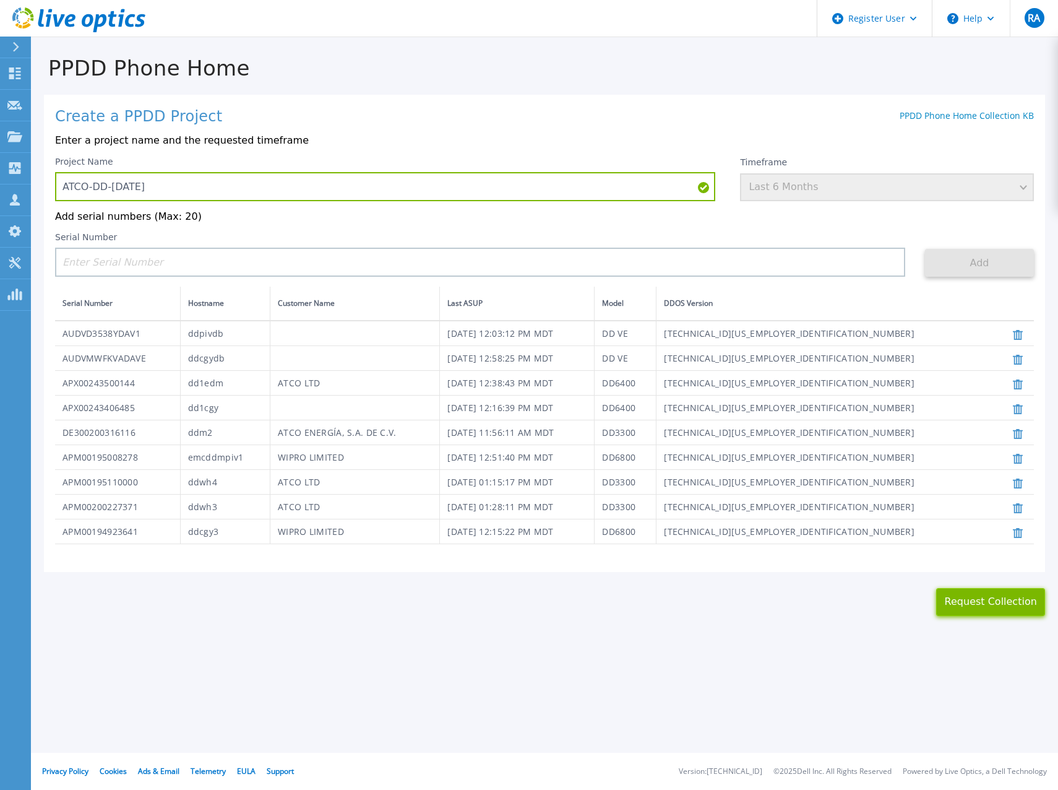
click at [975, 604] on button "Request Collection" at bounding box center [990, 602] width 109 height 28
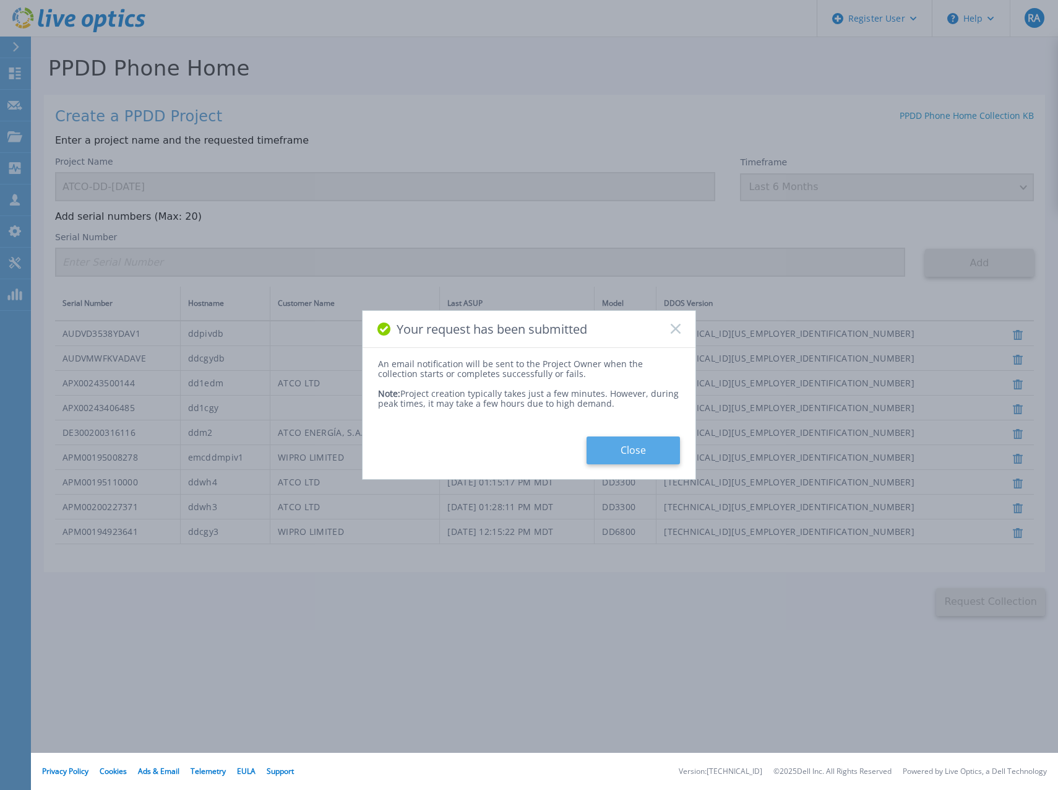
click at [634, 464] on button "Close" at bounding box center [633, 450] width 93 height 28
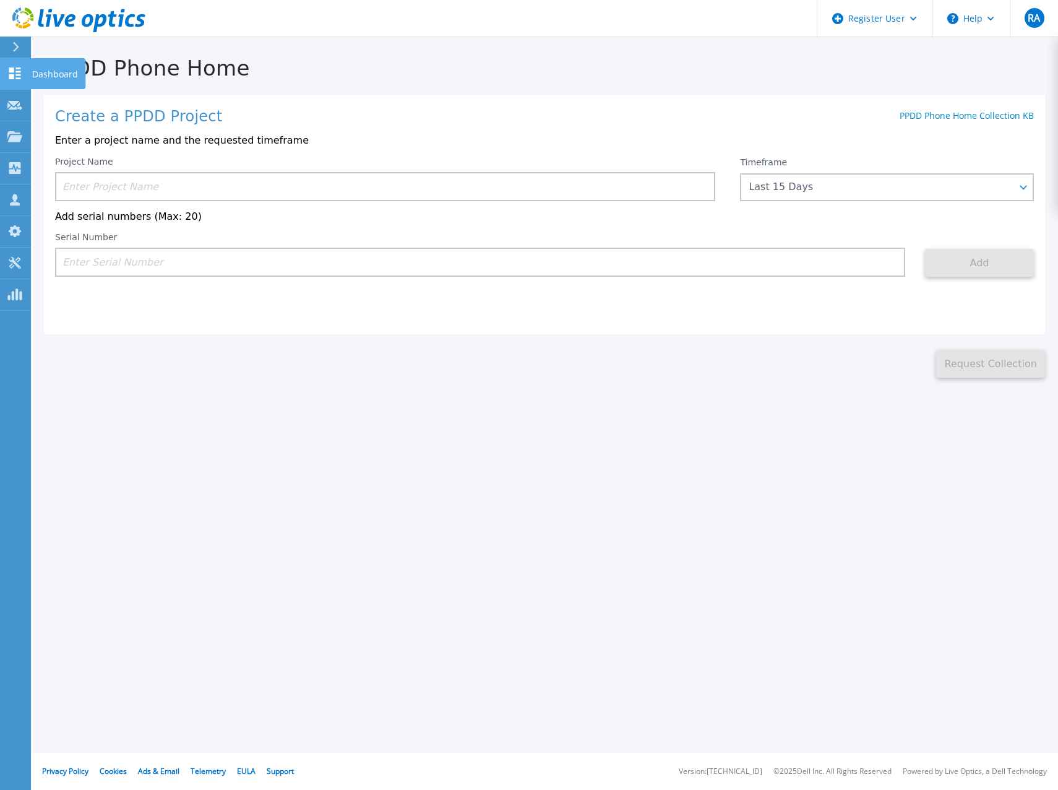
click at [13, 68] on icon at bounding box center [15, 73] width 12 height 12
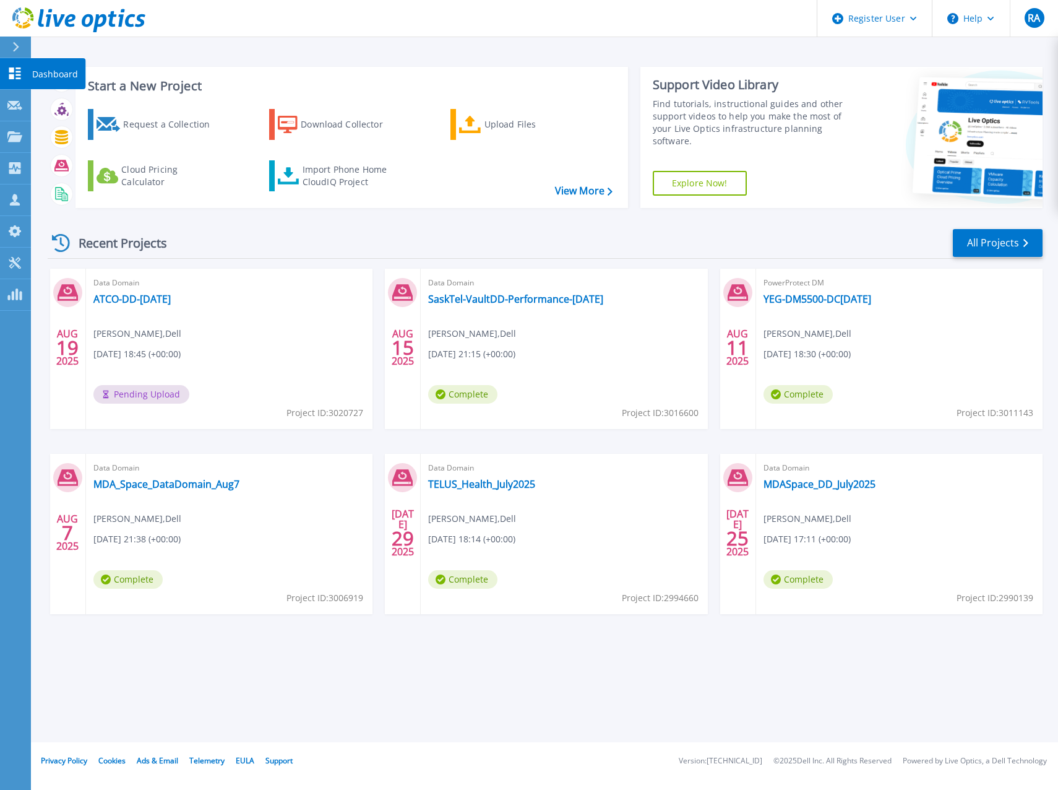
click at [12, 73] on icon at bounding box center [14, 73] width 15 height 12
click at [209, 401] on button "Verify Owner" at bounding box center [212, 394] width 87 height 19
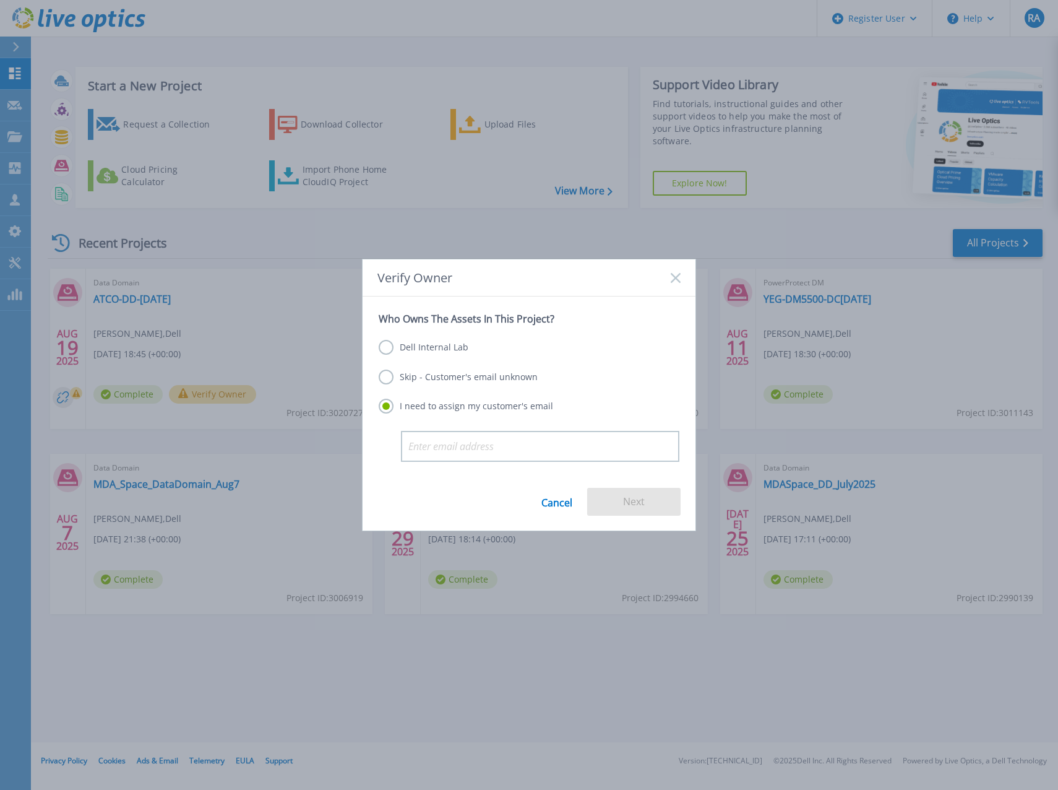
click at [381, 348] on label "Dell Internal Lab" at bounding box center [424, 347] width 90 height 15
click at [0, 0] on input "Dell Internal Lab" at bounding box center [0, 0] width 0 height 0
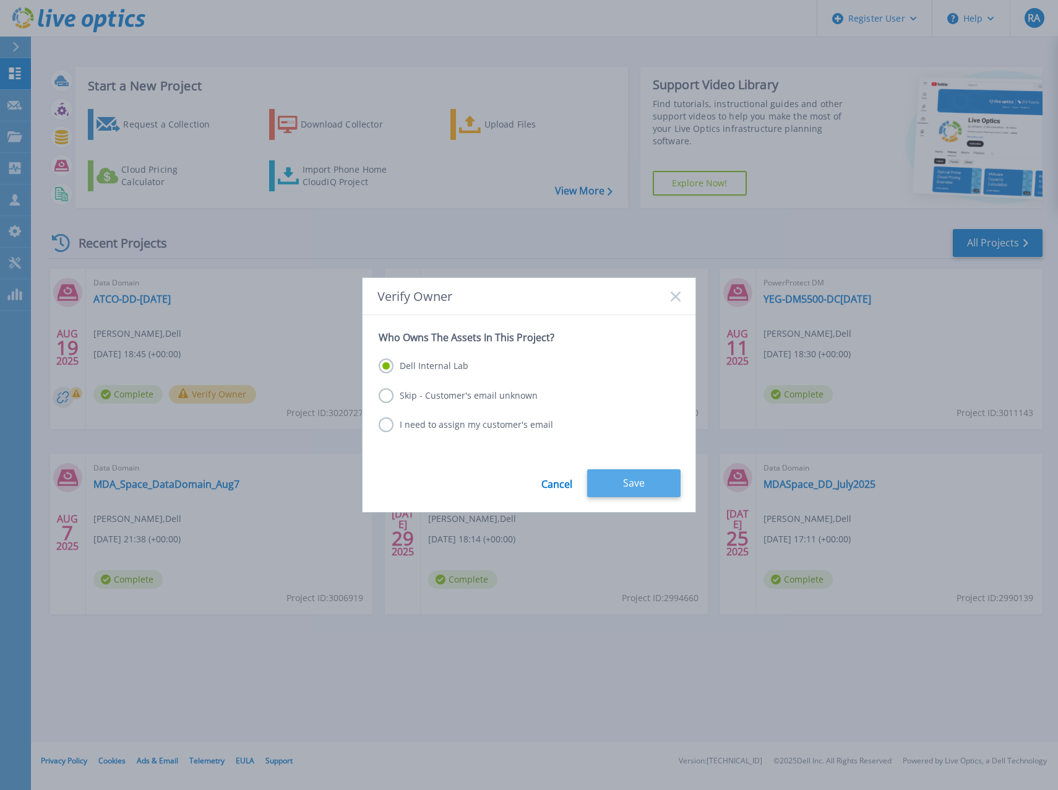
click at [623, 481] on button "Save" at bounding box center [633, 483] width 93 height 28
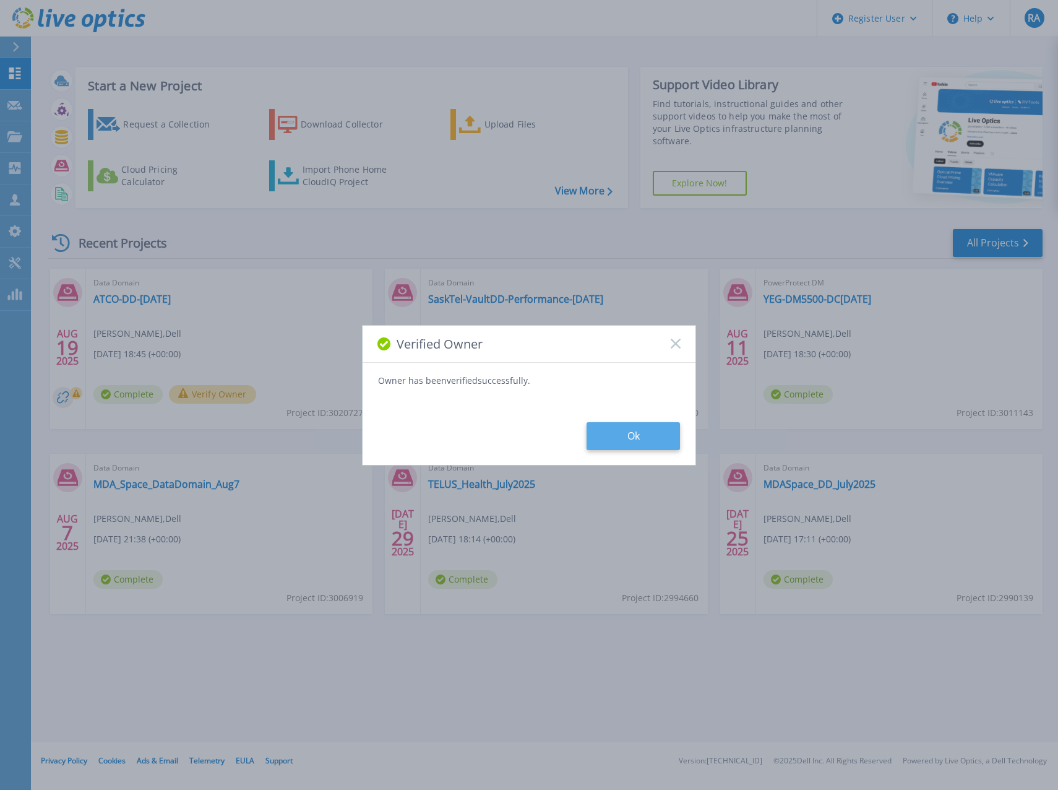
click at [650, 439] on button "Ok" at bounding box center [633, 436] width 93 height 28
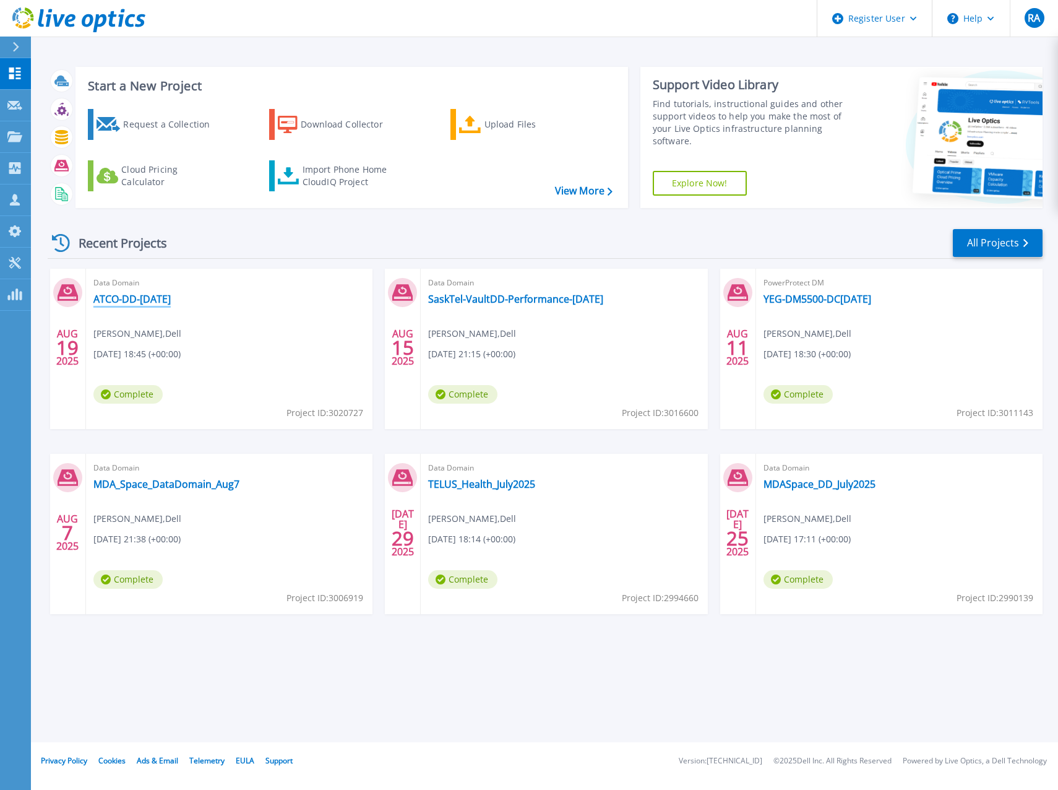
click at [163, 303] on link "ATCO-DD-[DATE]" at bounding box center [131, 299] width 77 height 12
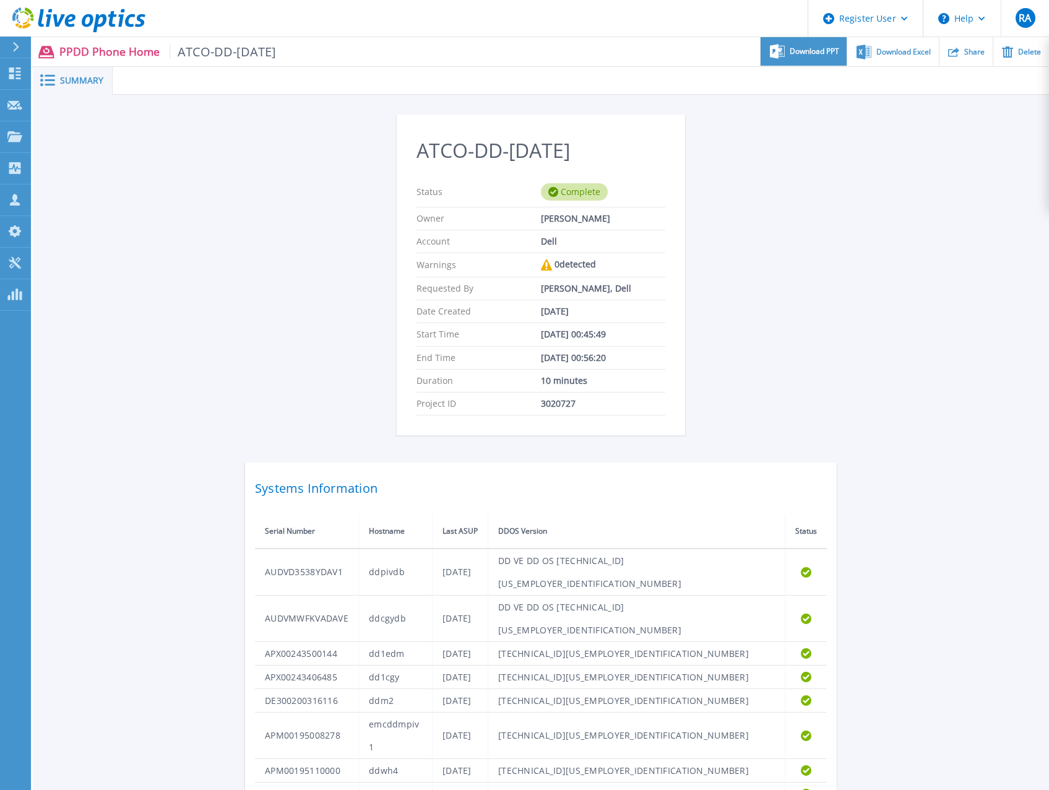
click at [823, 58] on div "Download PPT" at bounding box center [804, 51] width 86 height 29
click at [853, 165] on div "ATCO-DD-[DATE] Status Complete Owner [PERSON_NAME] Account Dell Warnings 0 dete…" at bounding box center [541, 476] width 1016 height 763
click at [900, 53] on span "Download Excel" at bounding box center [903, 51] width 54 height 7
click at [798, 209] on div "ATCO-DD-[DATE] Status Complete Owner [PERSON_NAME] Account Dell Warnings 0 dete…" at bounding box center [541, 476] width 592 height 725
click at [19, 66] on link "Dashboard Dashboard" at bounding box center [15, 74] width 31 height 32
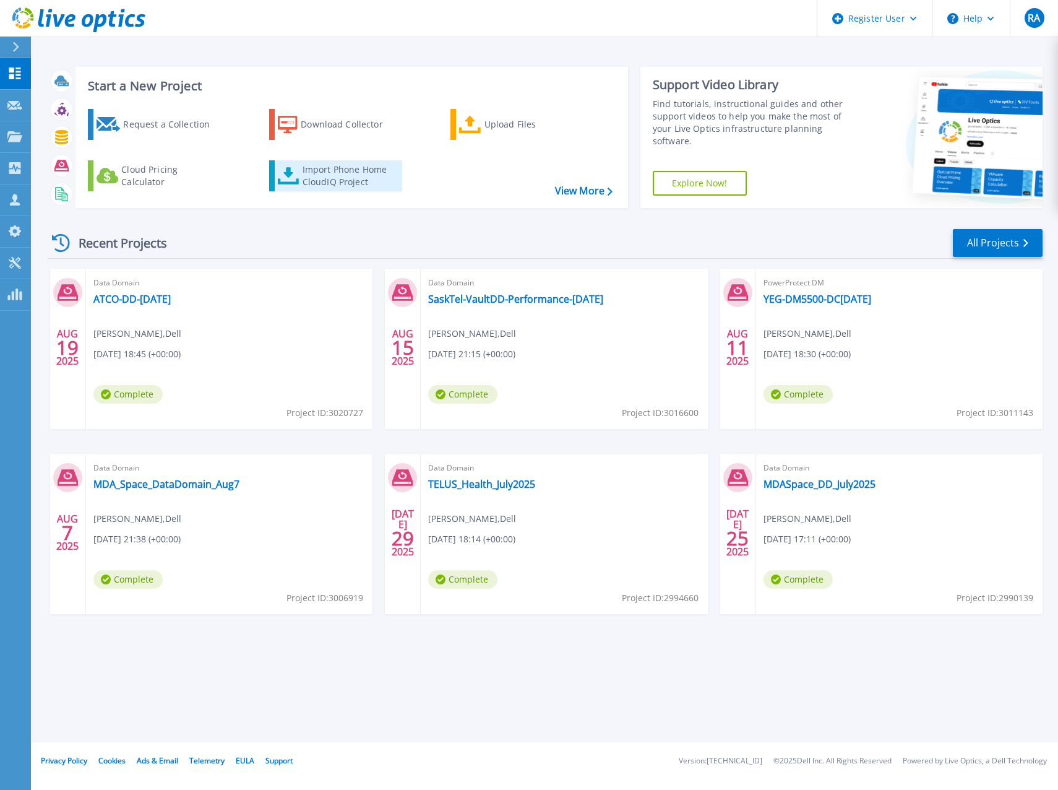
click at [319, 173] on div "Import Phone Home CloudIQ Project" at bounding box center [351, 175] width 97 height 25
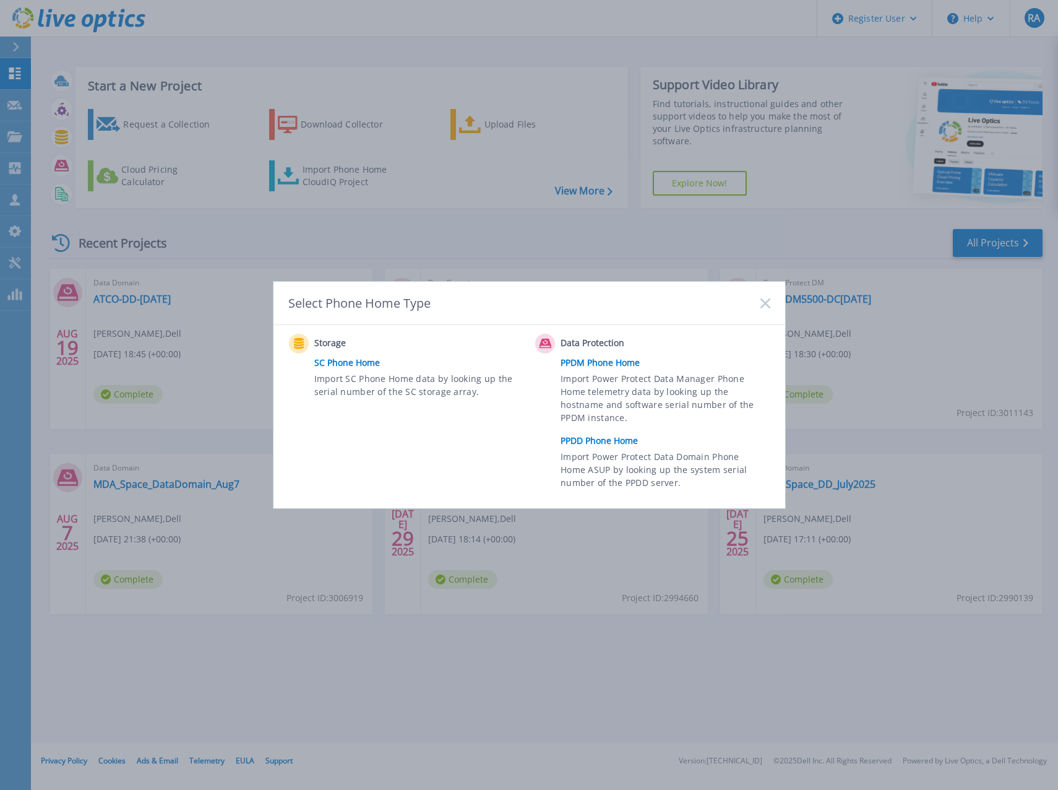
click at [587, 360] on link "PPDM Phone Home" at bounding box center [668, 362] width 215 height 19
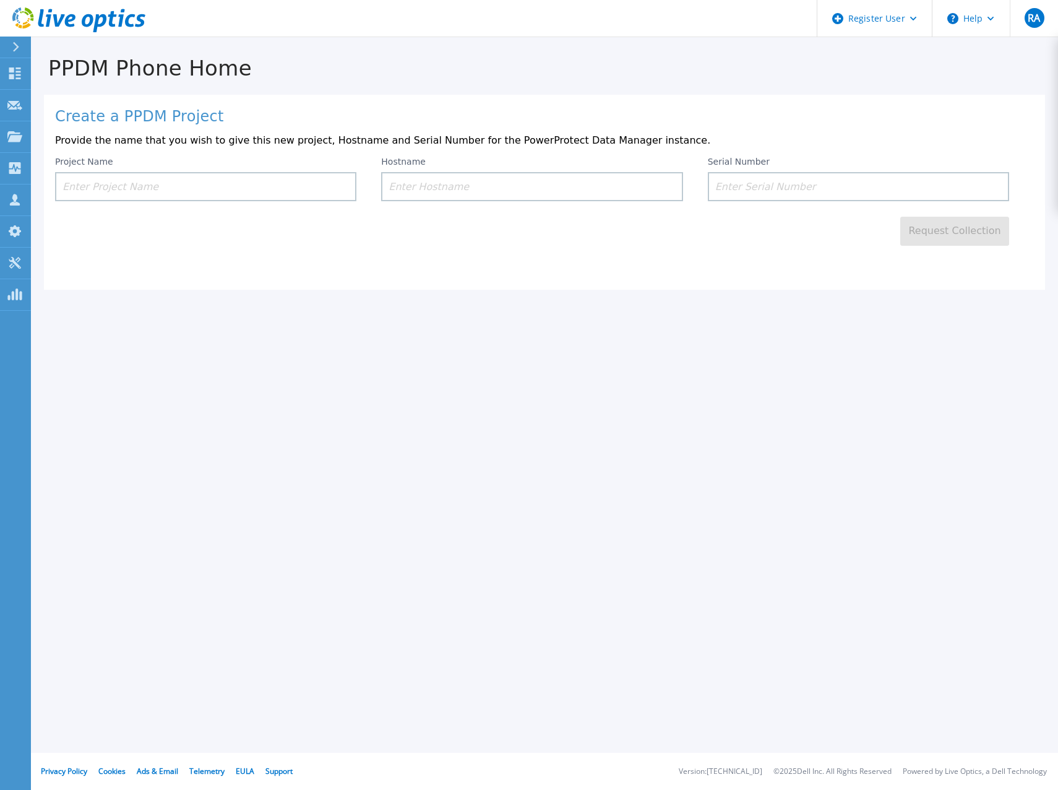
click at [215, 191] on input at bounding box center [205, 186] width 301 height 29
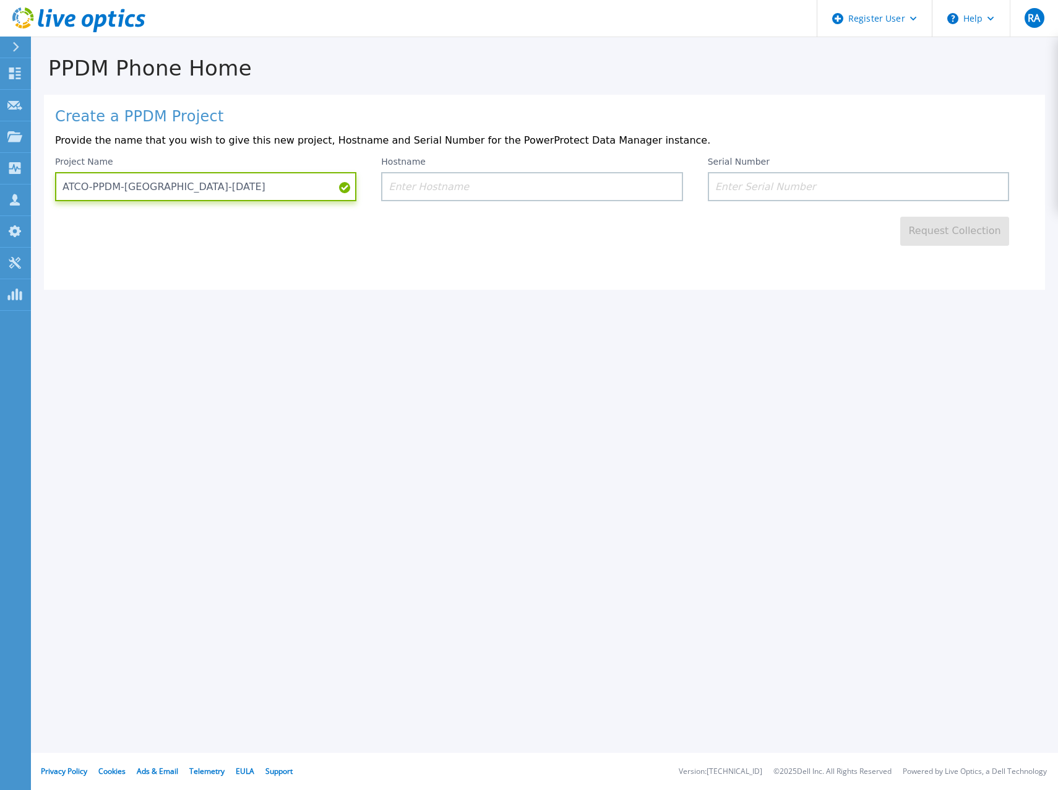
type input "ATCO-PPDM-[GEOGRAPHIC_DATA]-[DATE]"
click at [453, 185] on input at bounding box center [531, 186] width 301 height 29
click at [429, 189] on input at bounding box center [531, 186] width 301 height 29
paste input "ppdmedm"
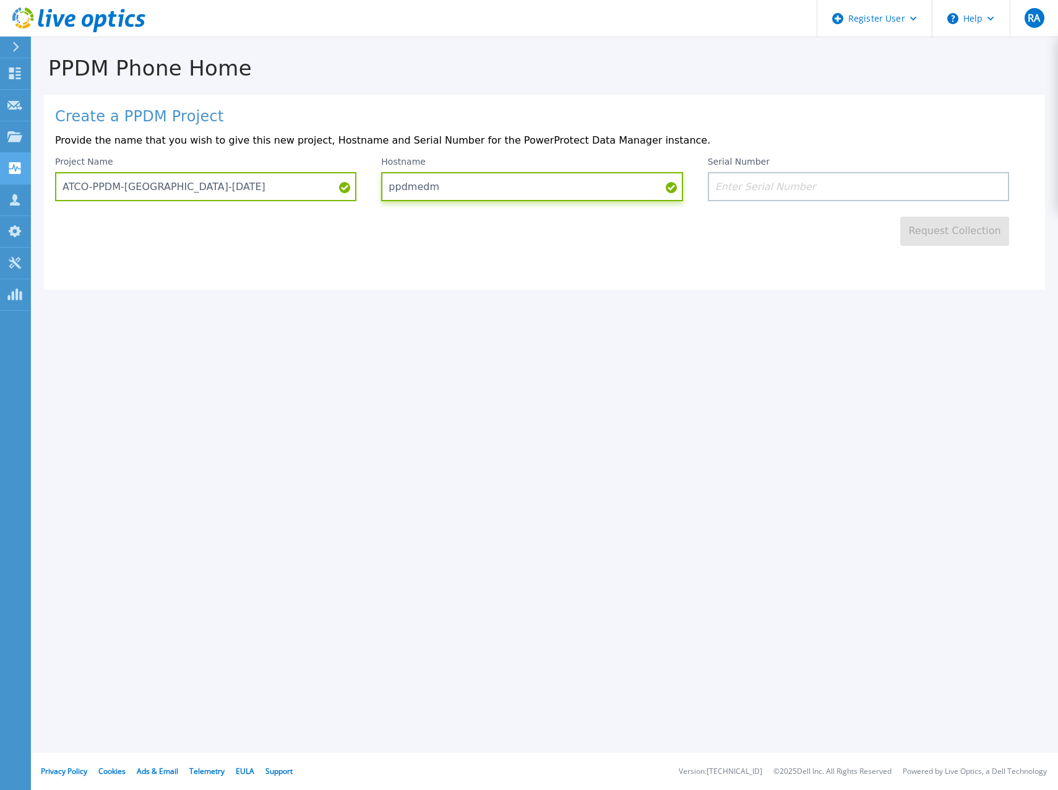
type input "ppdmedm"
click at [790, 190] on input at bounding box center [858, 186] width 301 height 29
paste input "ELMPPD1124S7NP"
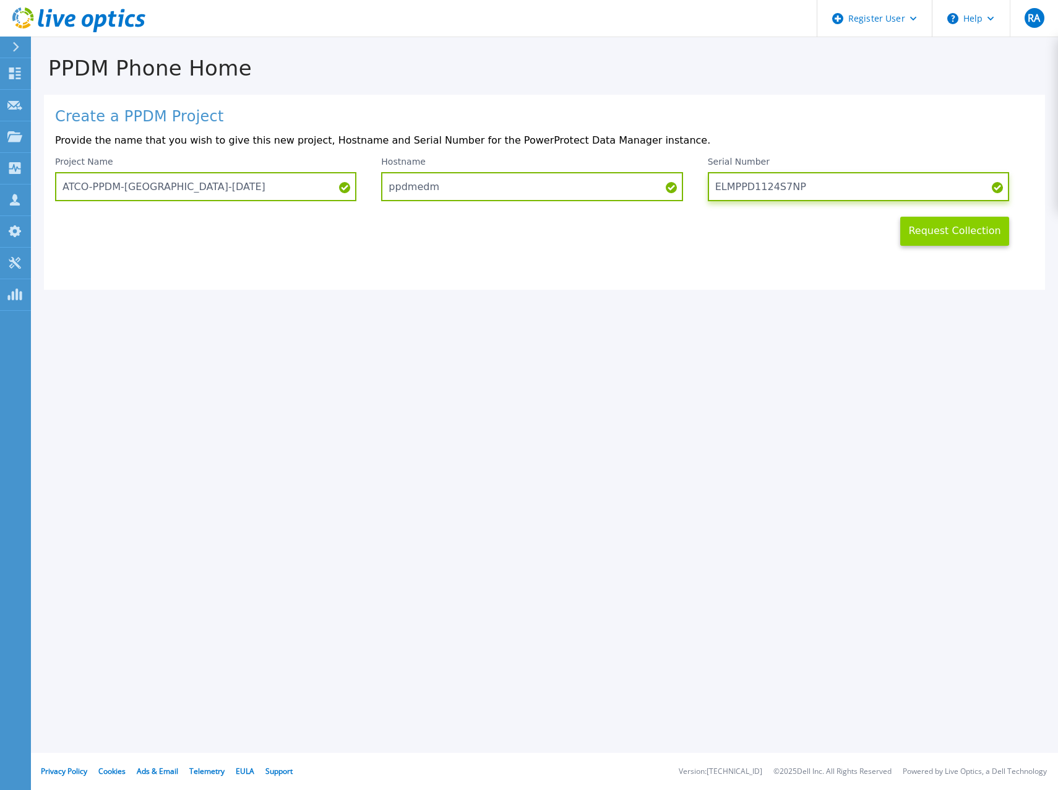
type input "ELMPPD1124S7NP"
click at [940, 226] on button "Request Collection" at bounding box center [954, 231] width 109 height 29
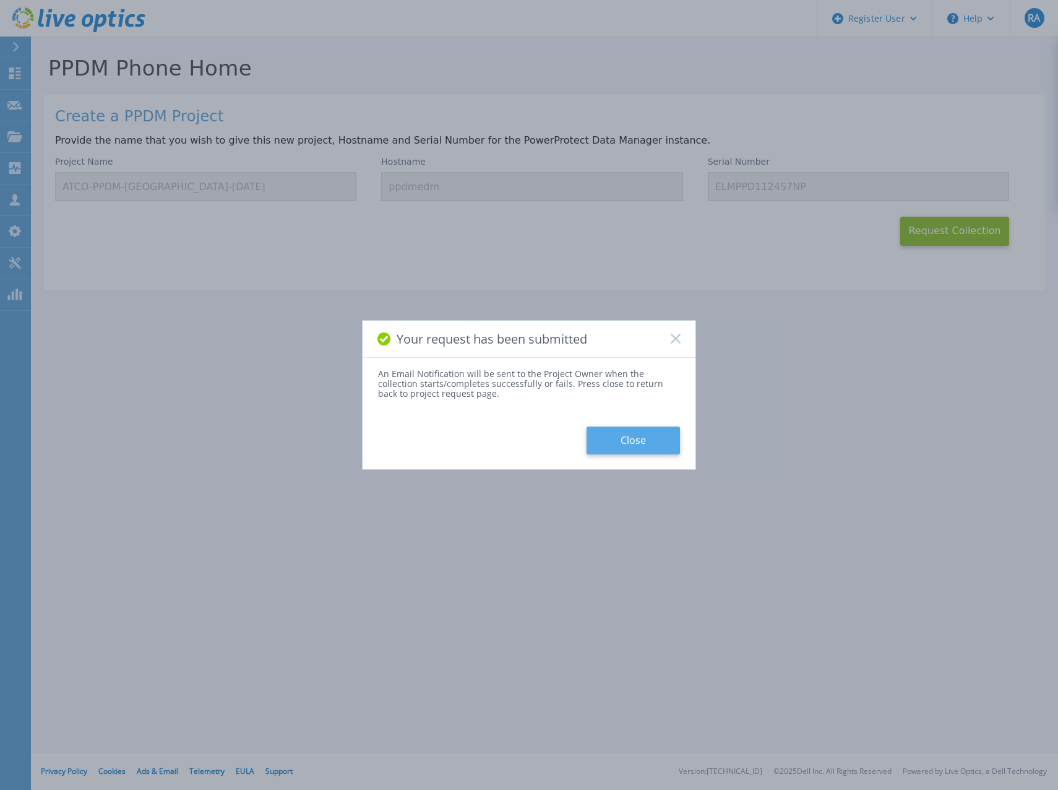
click at [652, 438] on button "Close" at bounding box center [633, 440] width 93 height 28
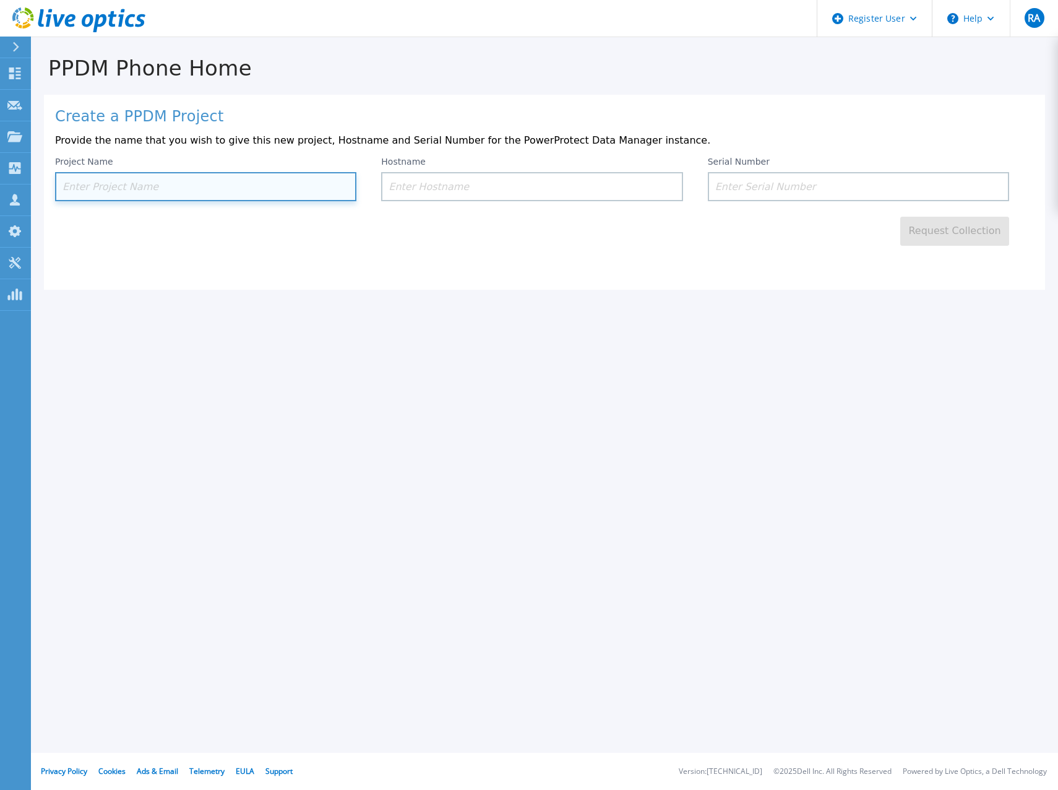
click at [162, 185] on input at bounding box center [205, 186] width 301 height 29
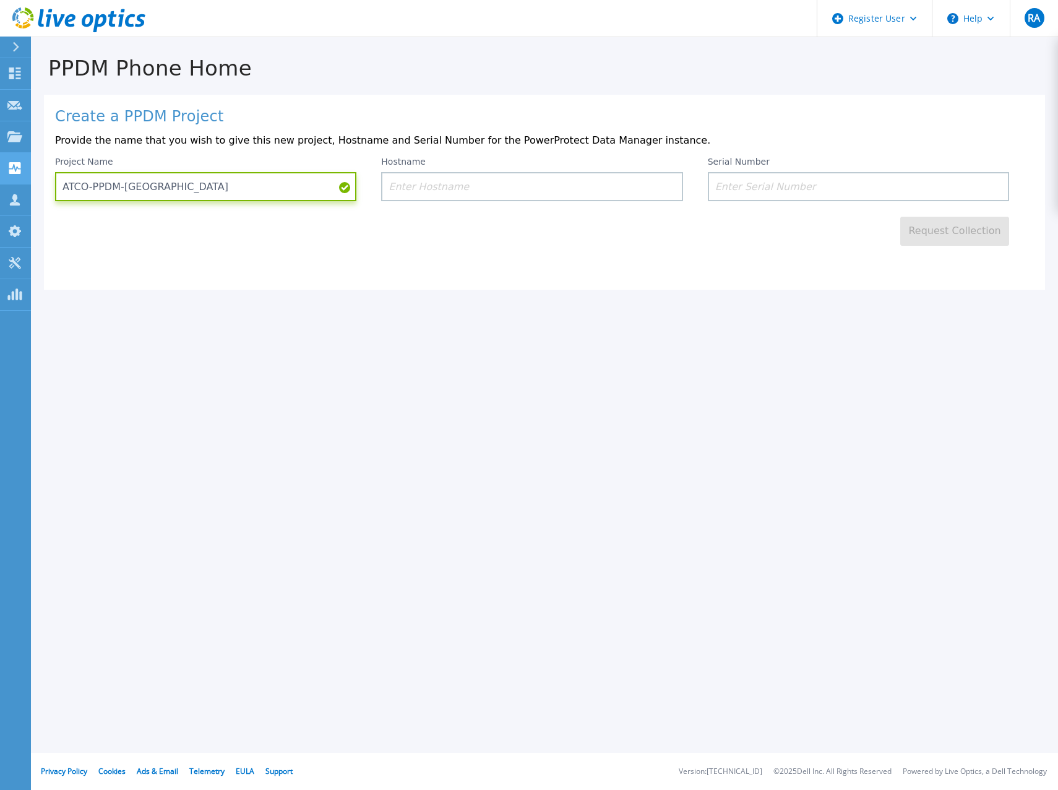
type input "ATCO-PPDM-[GEOGRAPHIC_DATA]"
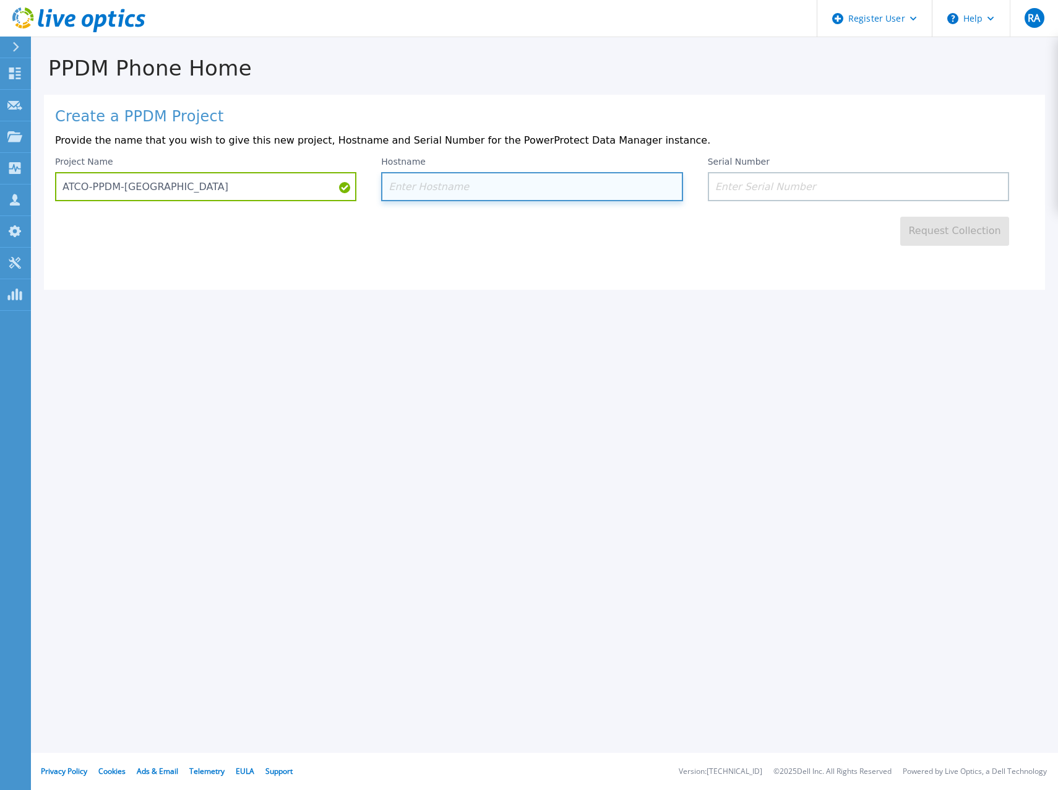
click at [488, 189] on input at bounding box center [531, 186] width 301 height 29
paste input "ppdmcgy"
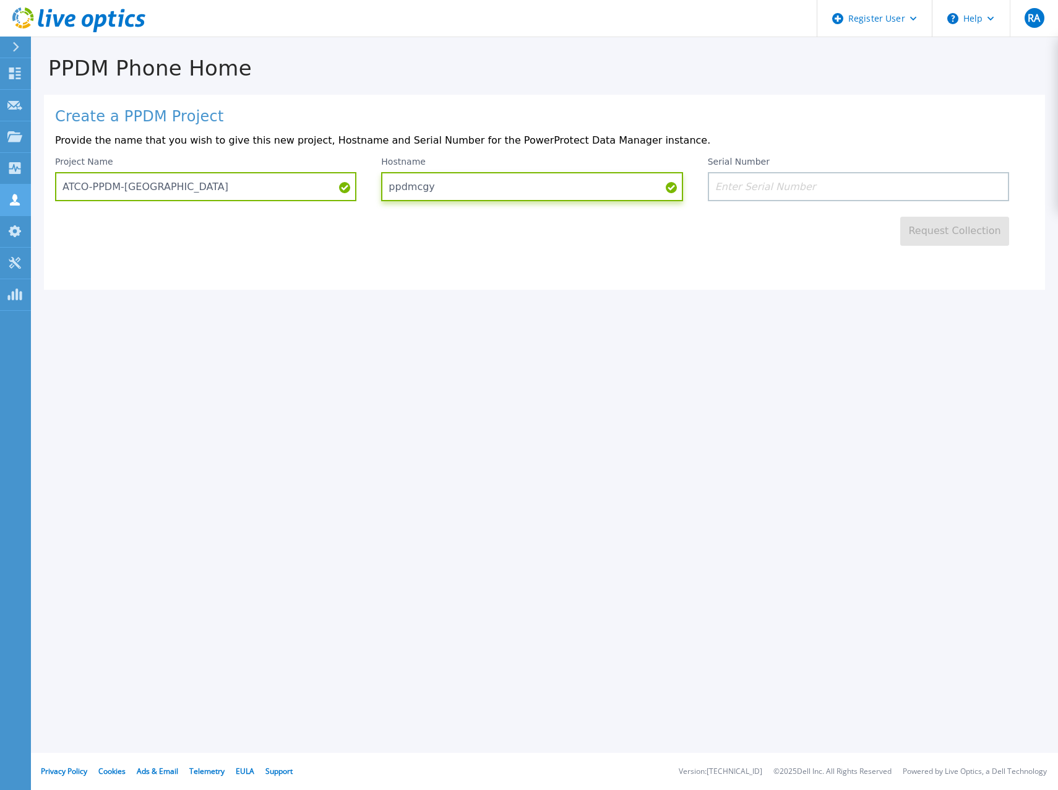
type input "ppdmcgy"
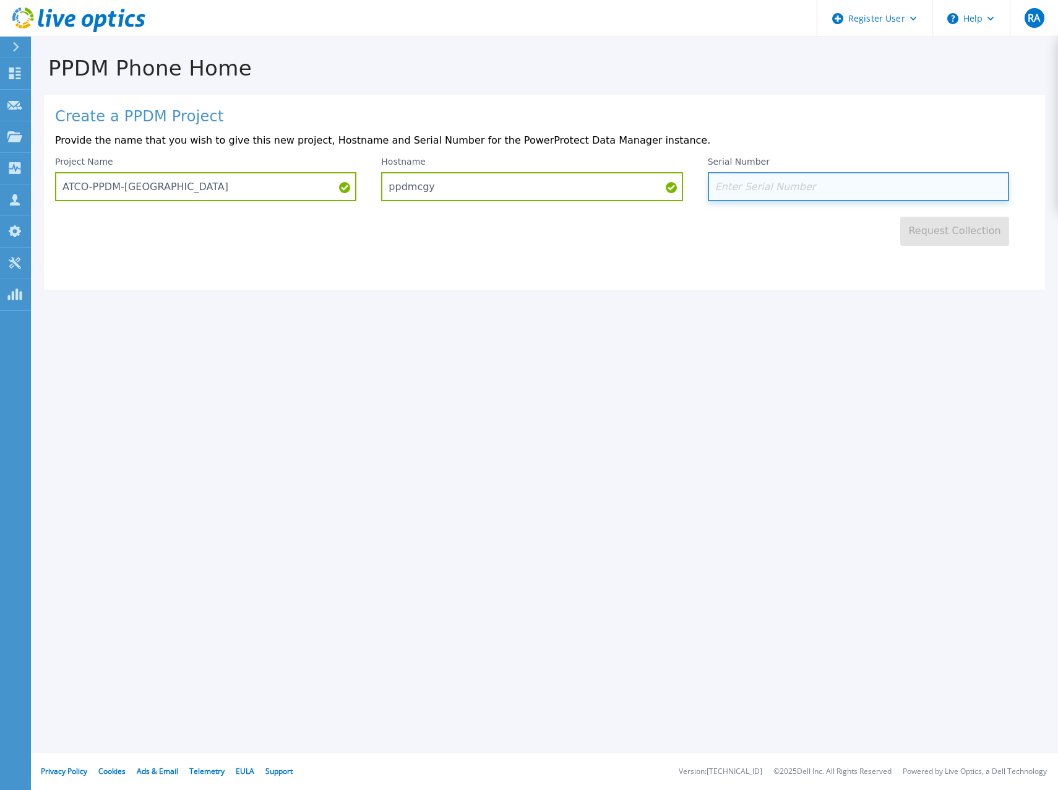
click at [767, 192] on input at bounding box center [858, 186] width 301 height 29
paste input "ELMPPD1124QGJQ"
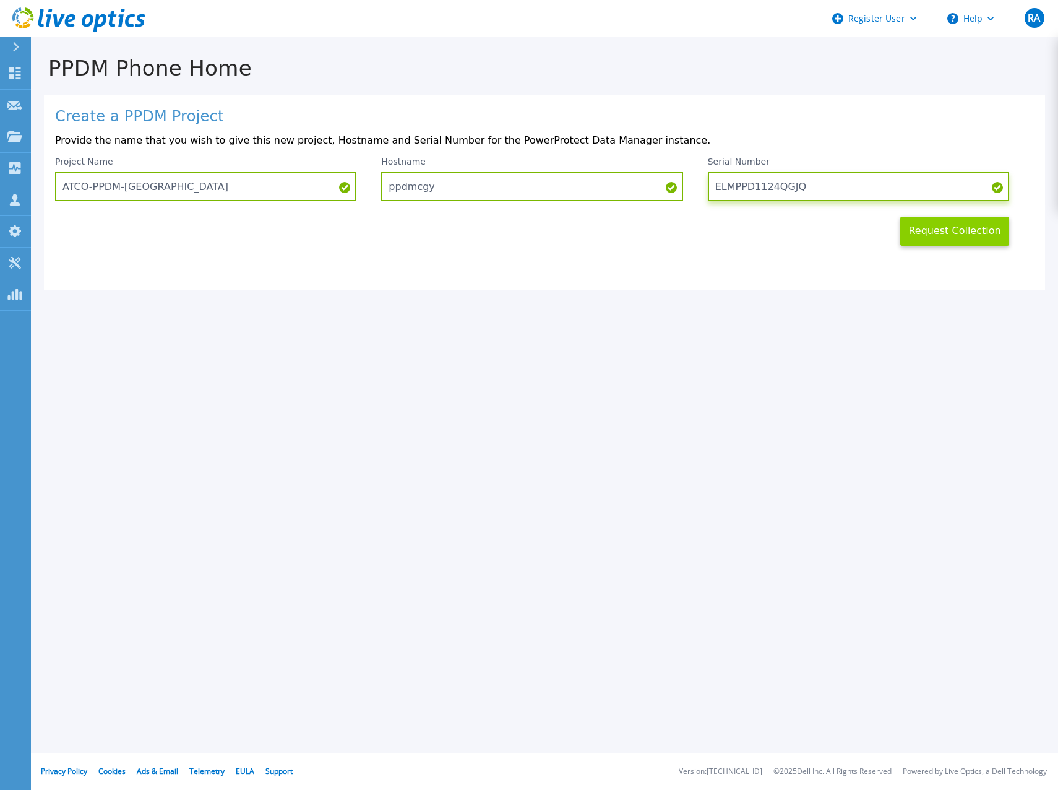
type input "ELMPPD1124QGJQ"
click at [956, 230] on button "Request Collection" at bounding box center [954, 231] width 109 height 29
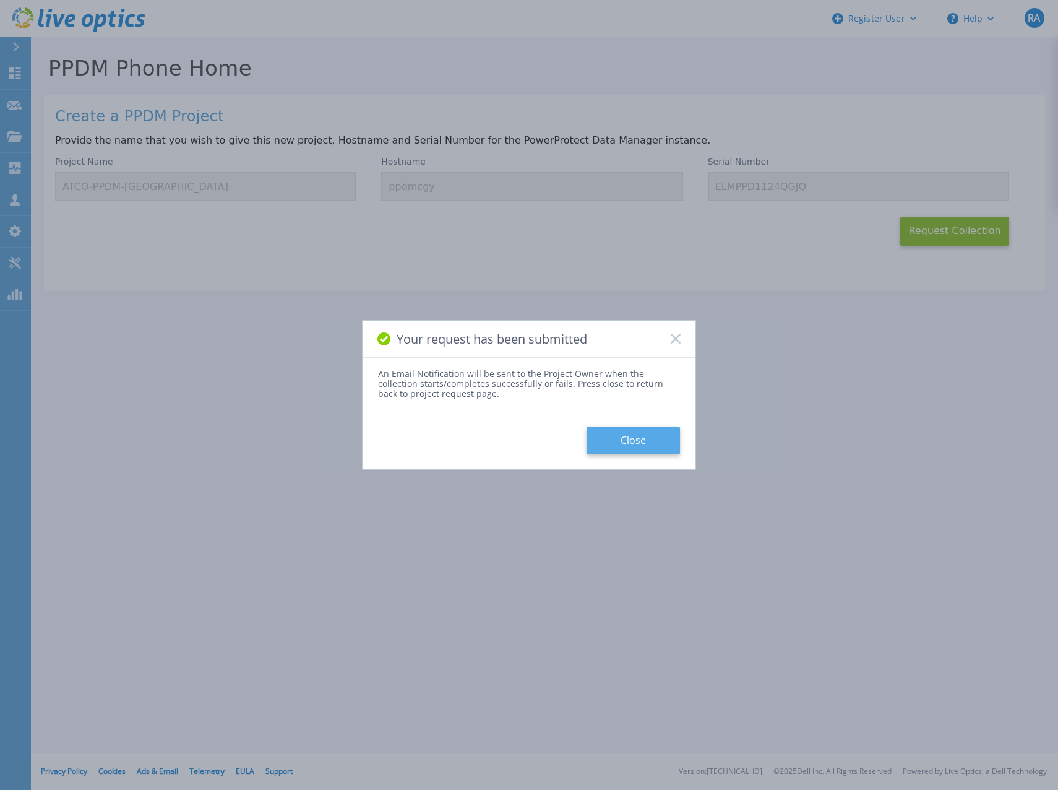
click at [632, 442] on button "Close" at bounding box center [633, 440] width 93 height 28
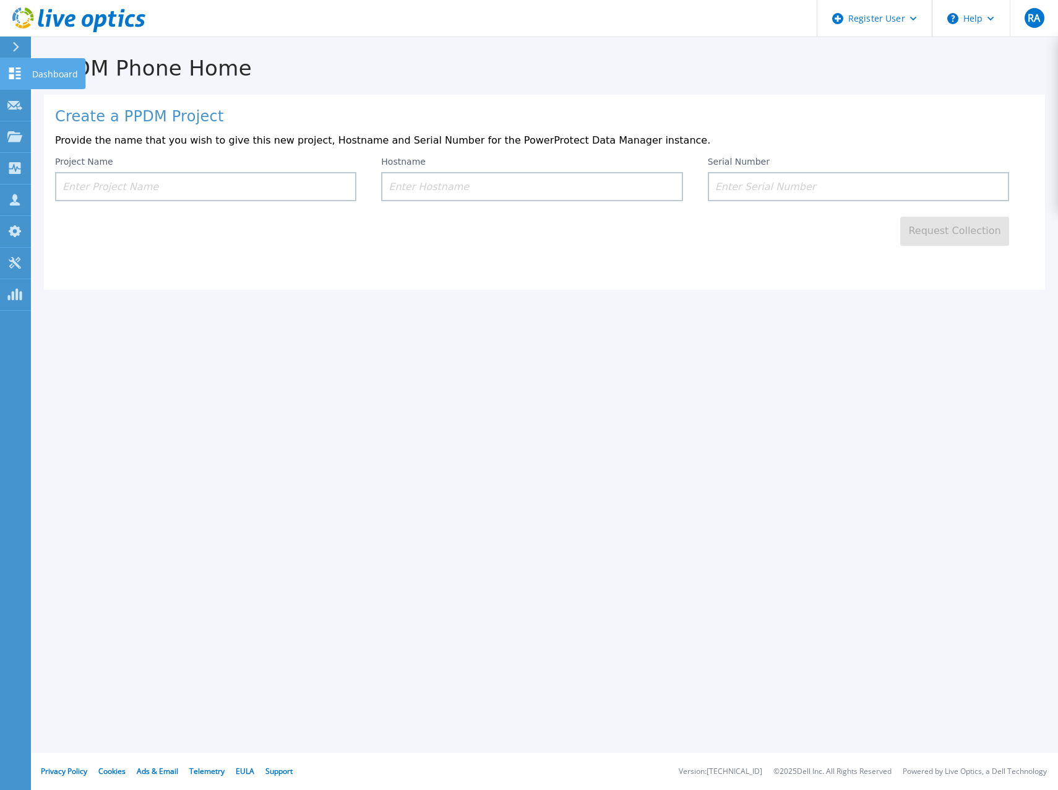
click at [12, 71] on icon at bounding box center [15, 73] width 12 height 12
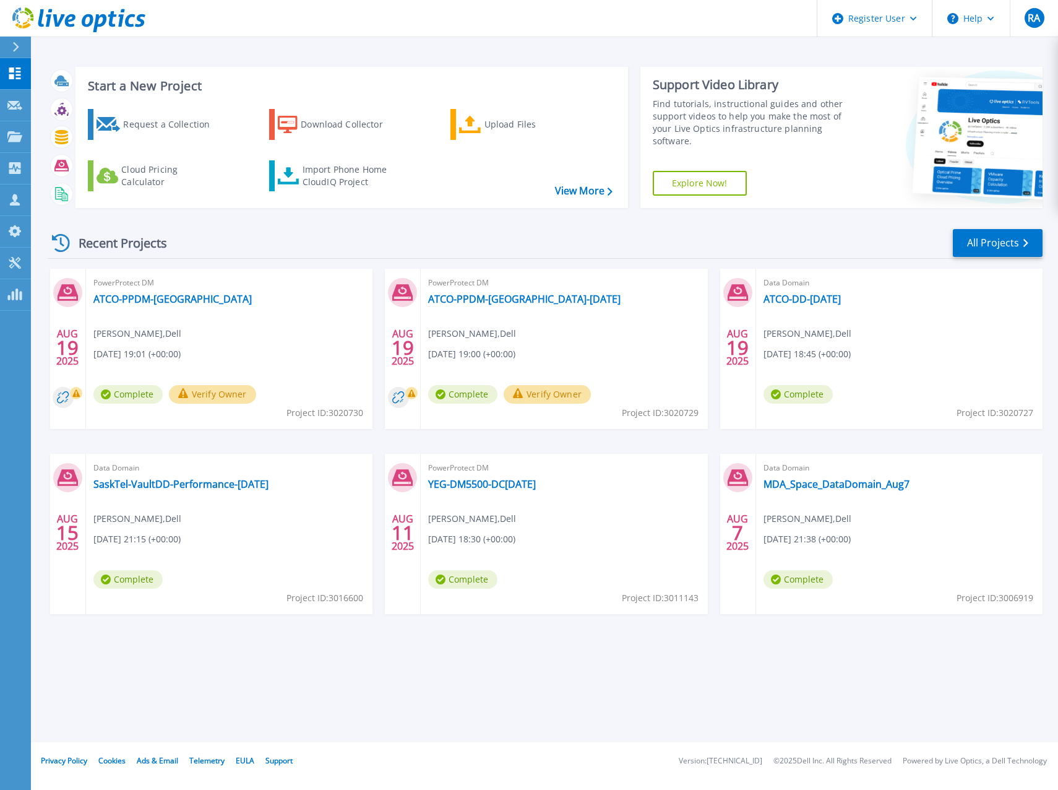
click at [224, 392] on button "Verify Owner" at bounding box center [212, 394] width 87 height 19
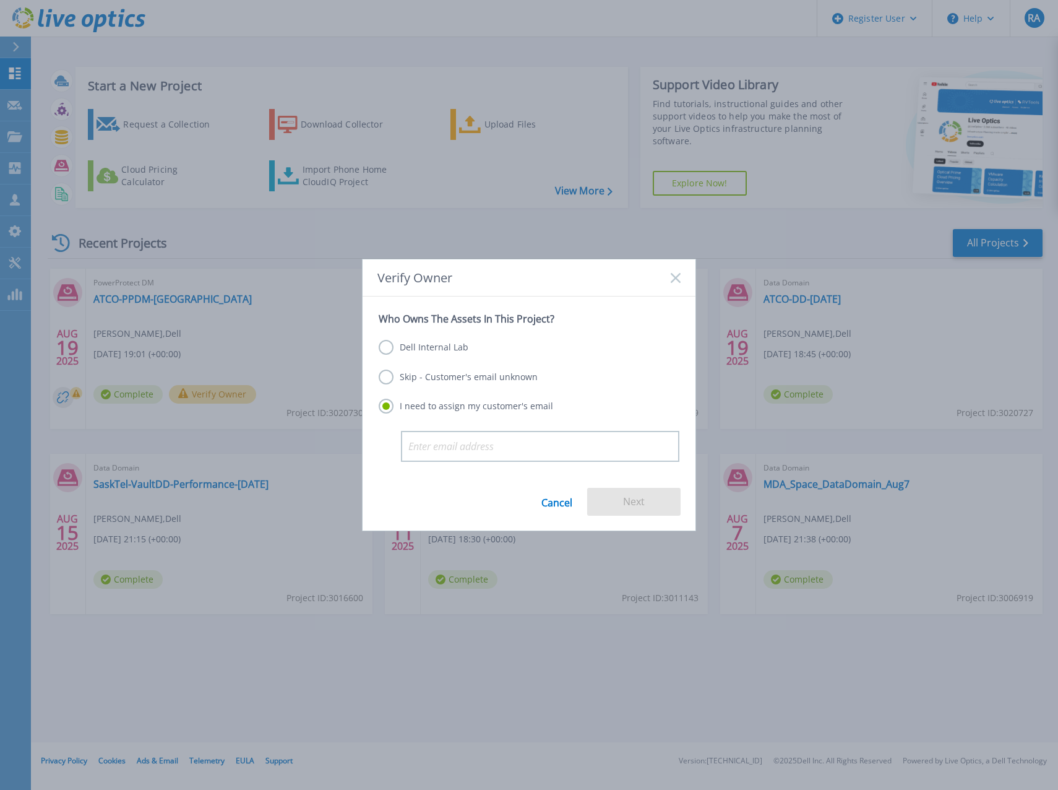
click at [405, 346] on label "Dell Internal Lab" at bounding box center [424, 347] width 90 height 15
click at [0, 0] on input "Dell Internal Lab" at bounding box center [0, 0] width 0 height 0
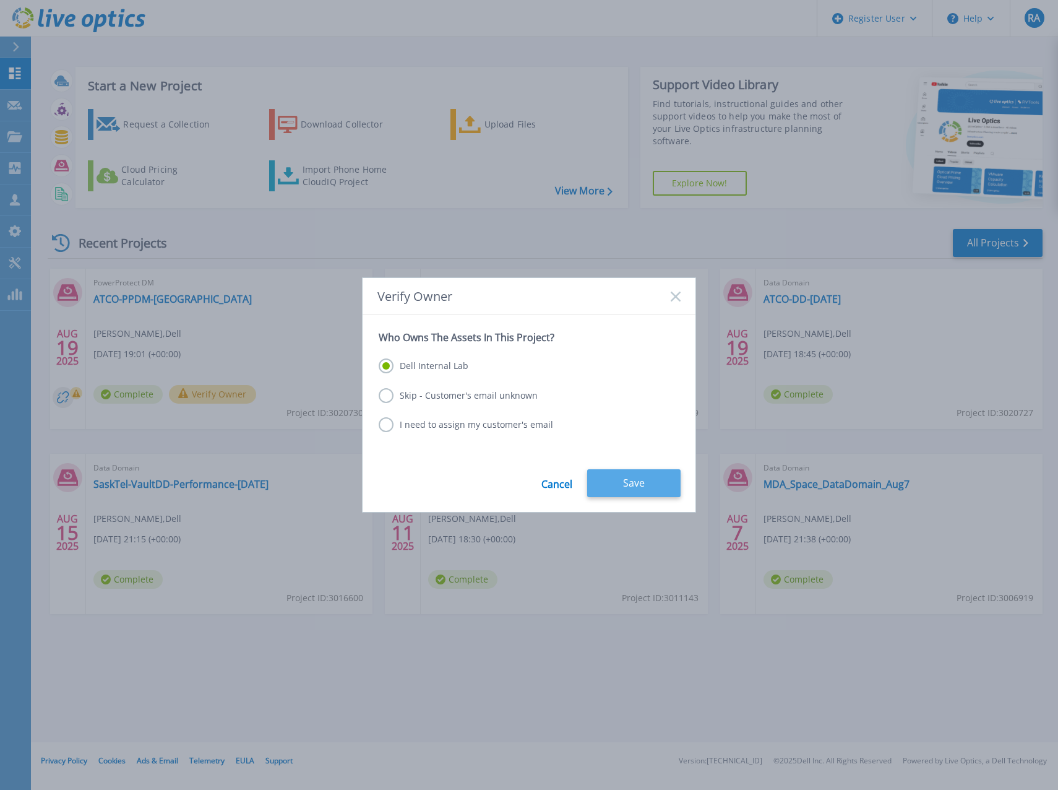
click at [613, 480] on button "Save" at bounding box center [633, 483] width 93 height 28
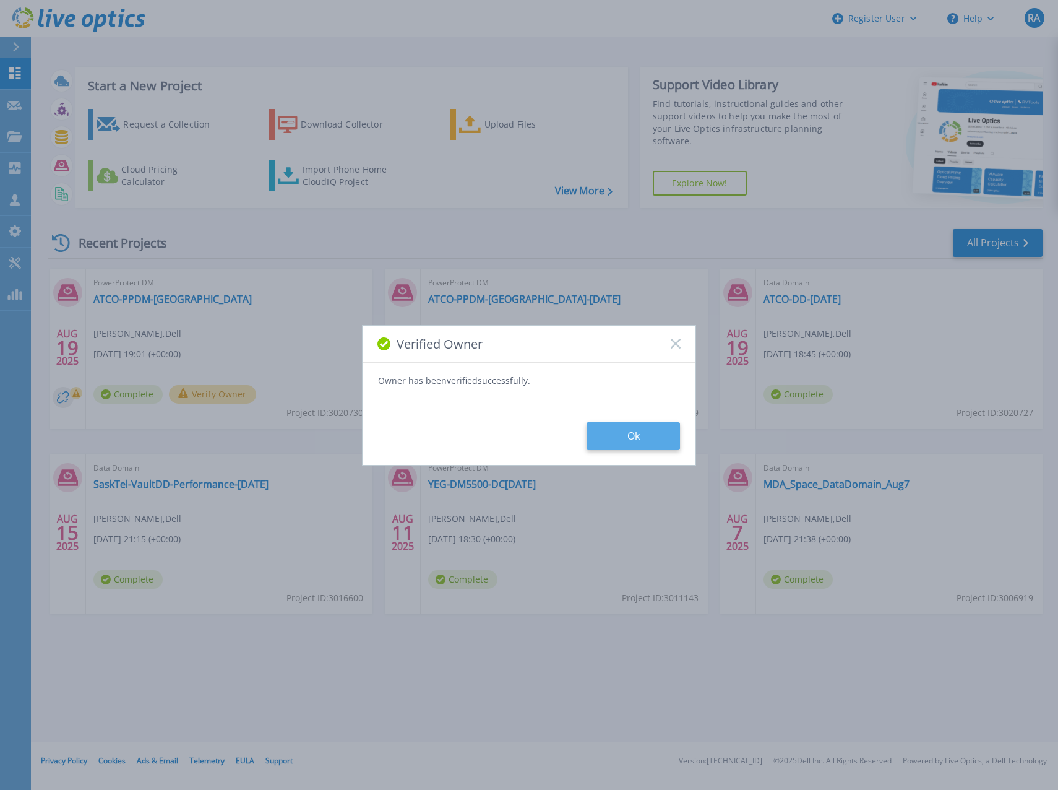
click at [624, 427] on button "Ok" at bounding box center [633, 436] width 93 height 28
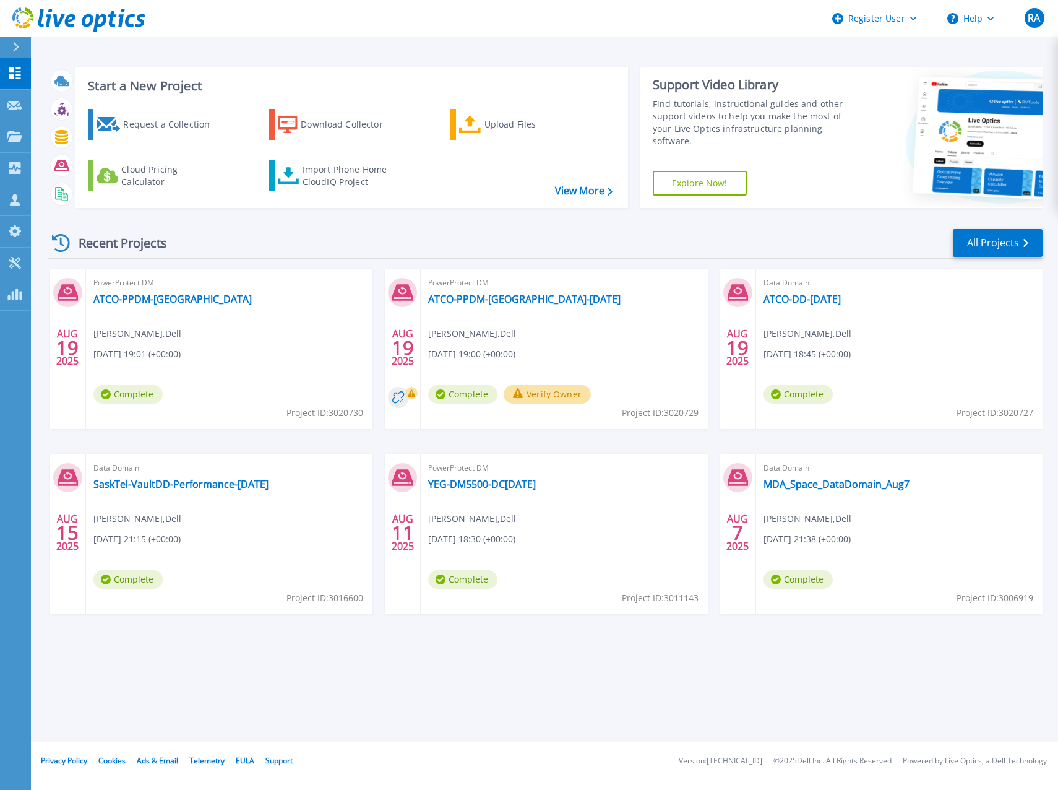
click at [540, 394] on button "Verify Owner" at bounding box center [547, 394] width 87 height 19
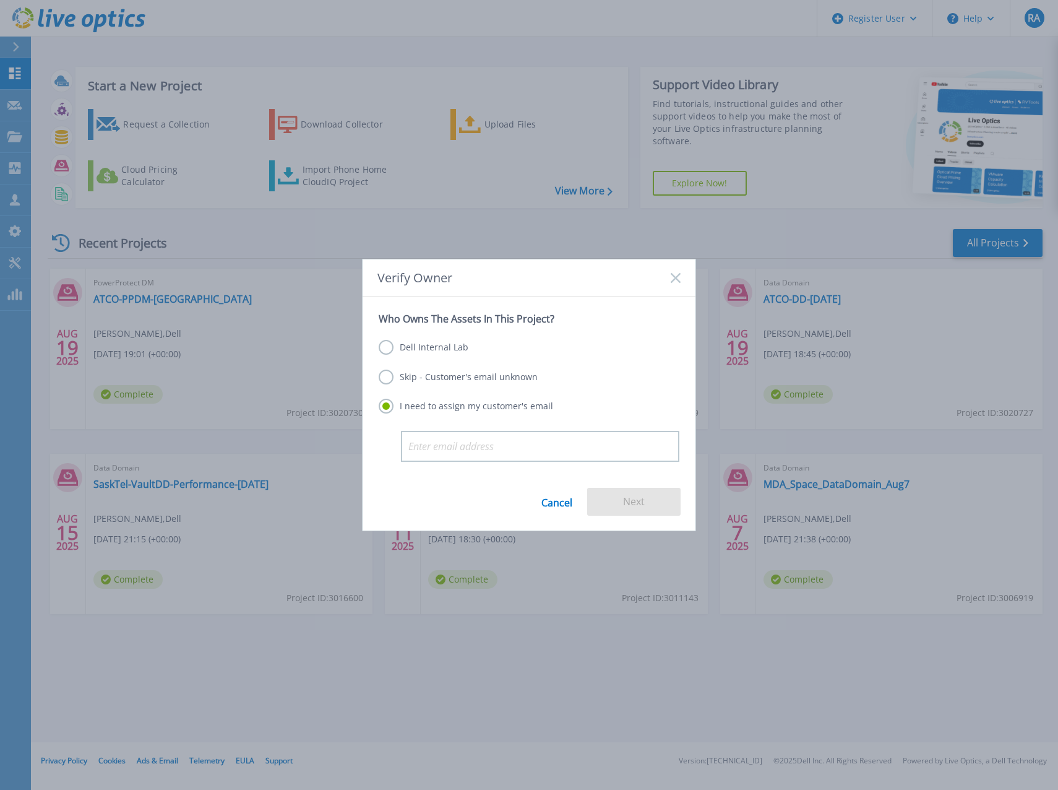
click at [413, 349] on label "Dell Internal Lab" at bounding box center [424, 347] width 90 height 15
click at [0, 0] on input "Dell Internal Lab" at bounding box center [0, 0] width 0 height 0
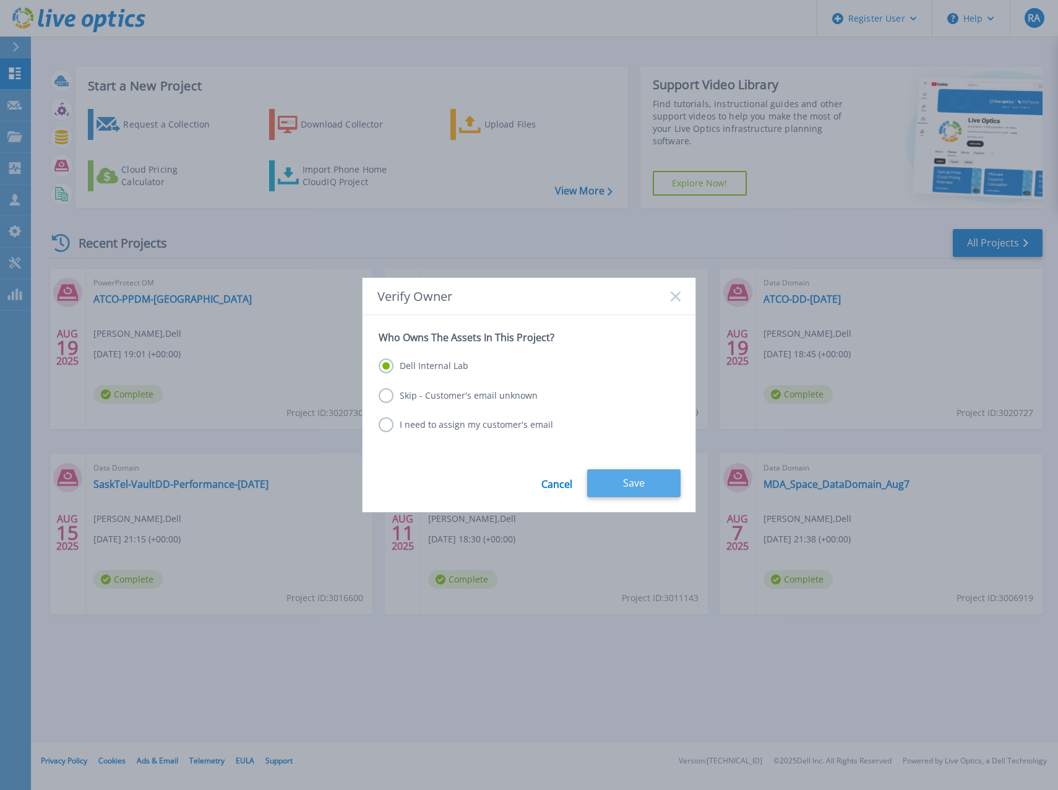
click at [611, 478] on button "Save" at bounding box center [633, 483] width 93 height 28
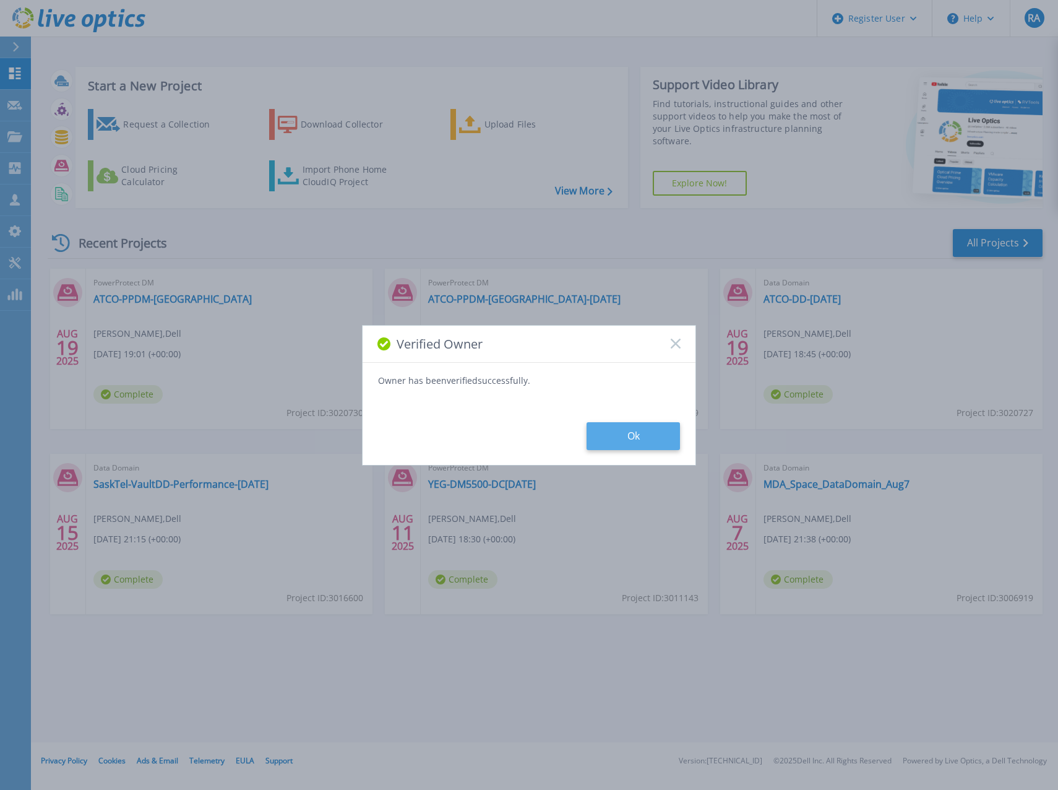
click at [626, 431] on button "Ok" at bounding box center [633, 436] width 93 height 28
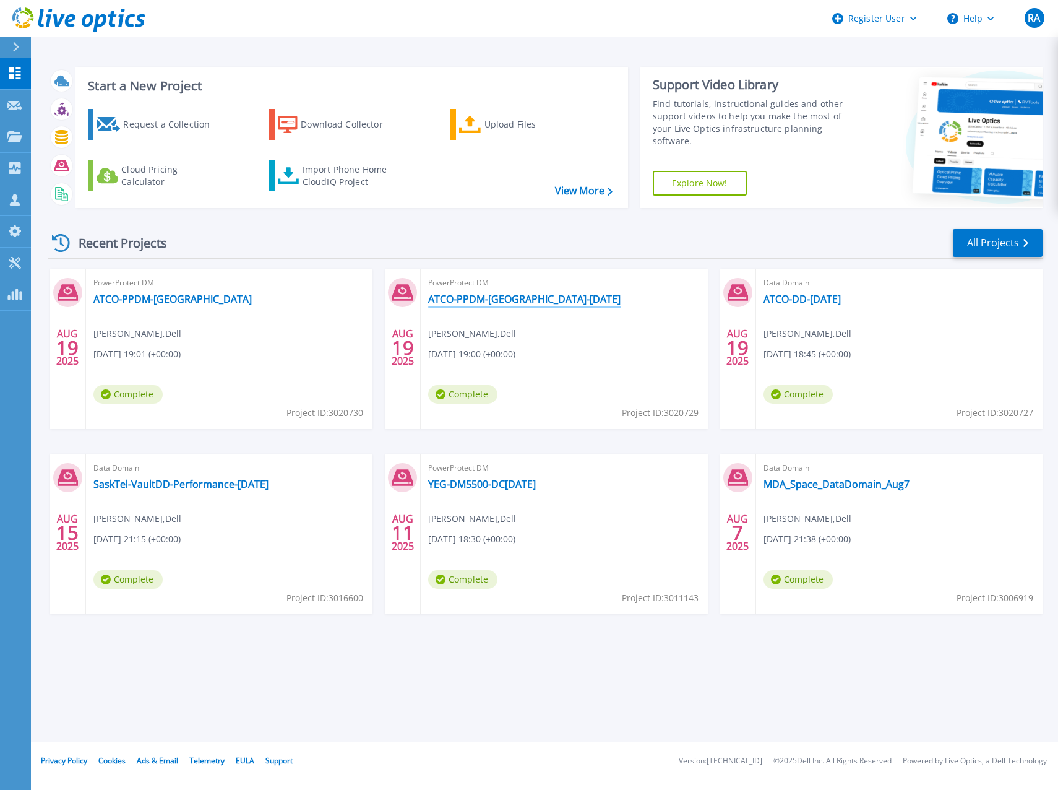
click at [522, 300] on link "ATCO-PPDM-[GEOGRAPHIC_DATA]-[DATE]" at bounding box center [524, 299] width 192 height 12
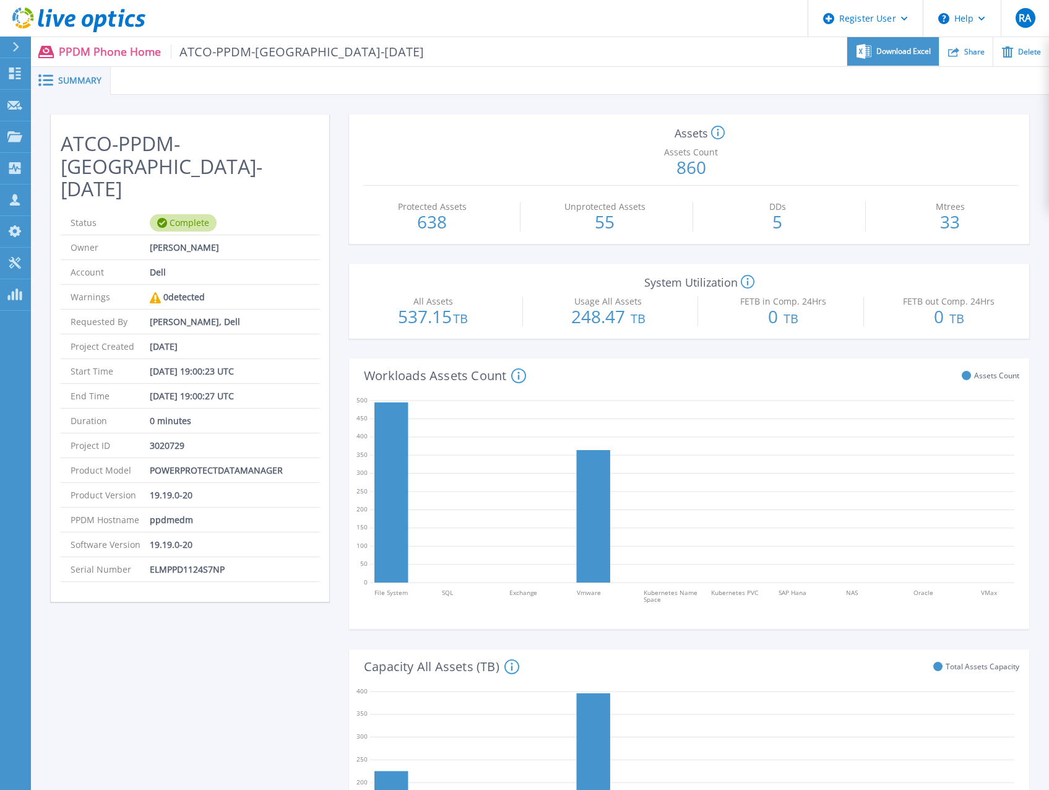
click at [893, 53] on span "Download Excel" at bounding box center [903, 51] width 54 height 7
click at [676, 38] on ul "Download Excel Share Delete" at bounding box center [736, 51] width 625 height 29
click at [13, 71] on icon at bounding box center [15, 73] width 12 height 12
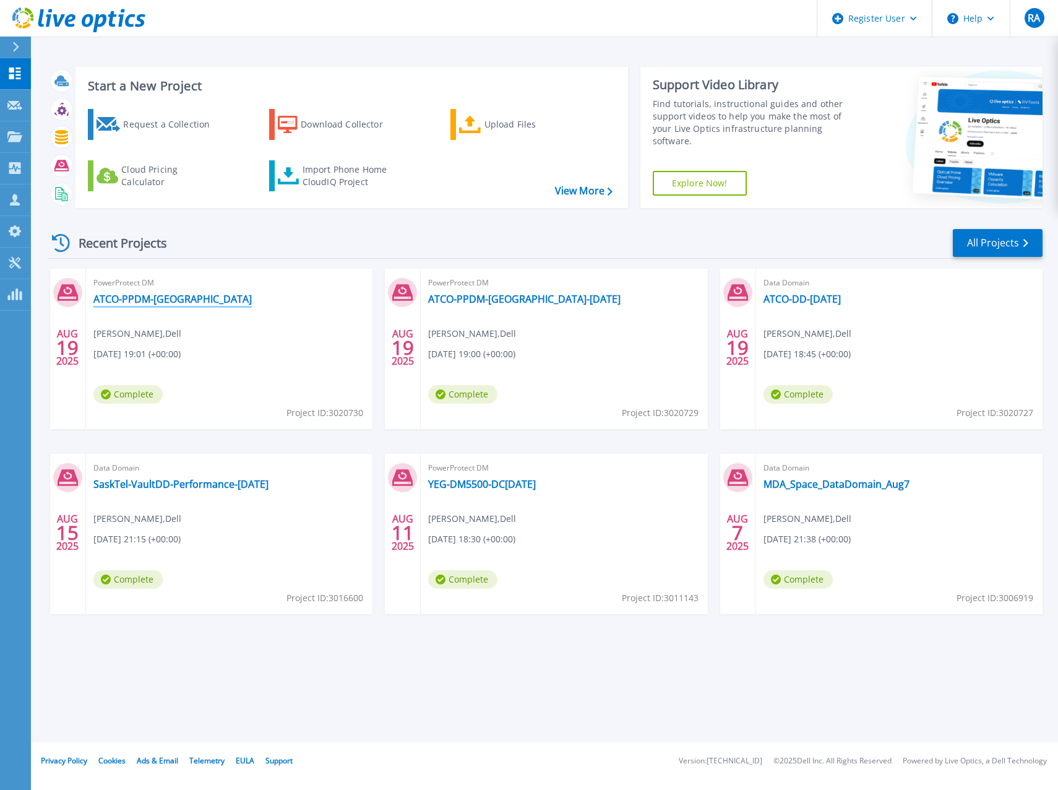
click at [167, 297] on link "ATCO-PPDM-[GEOGRAPHIC_DATA]" at bounding box center [172, 299] width 158 height 12
